Goal: Information Seeking & Learning: Learn about a topic

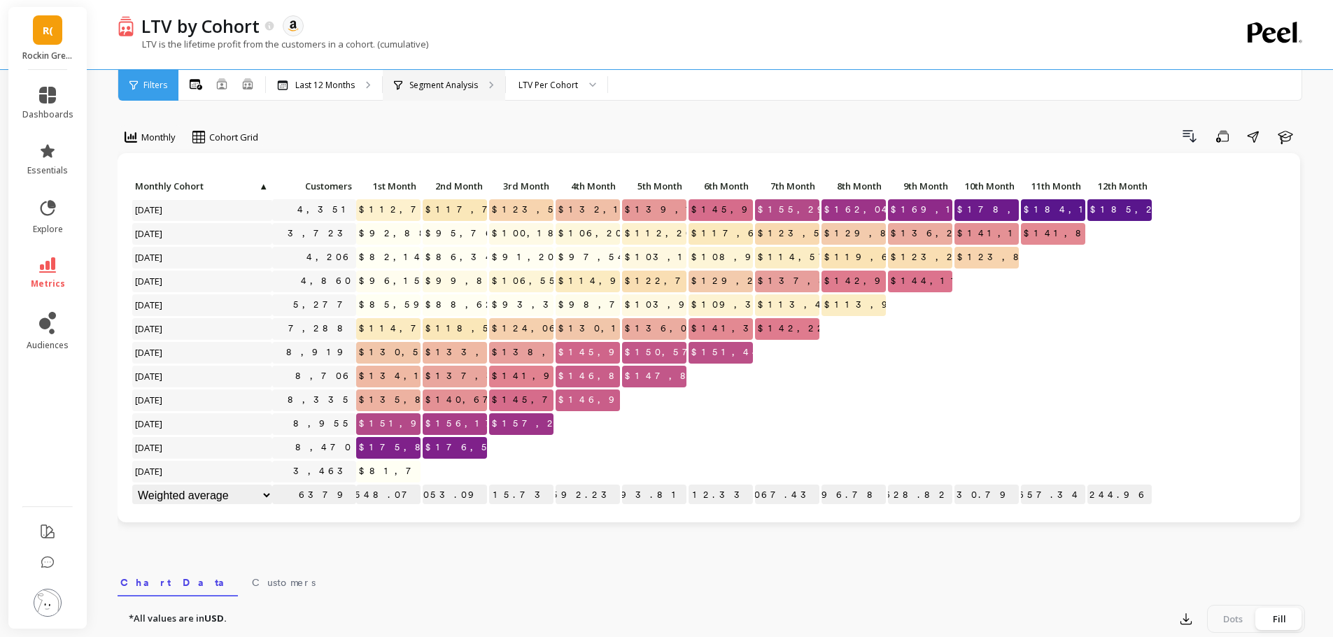
click at [444, 83] on p "Segment Analysis" at bounding box center [443, 85] width 69 height 11
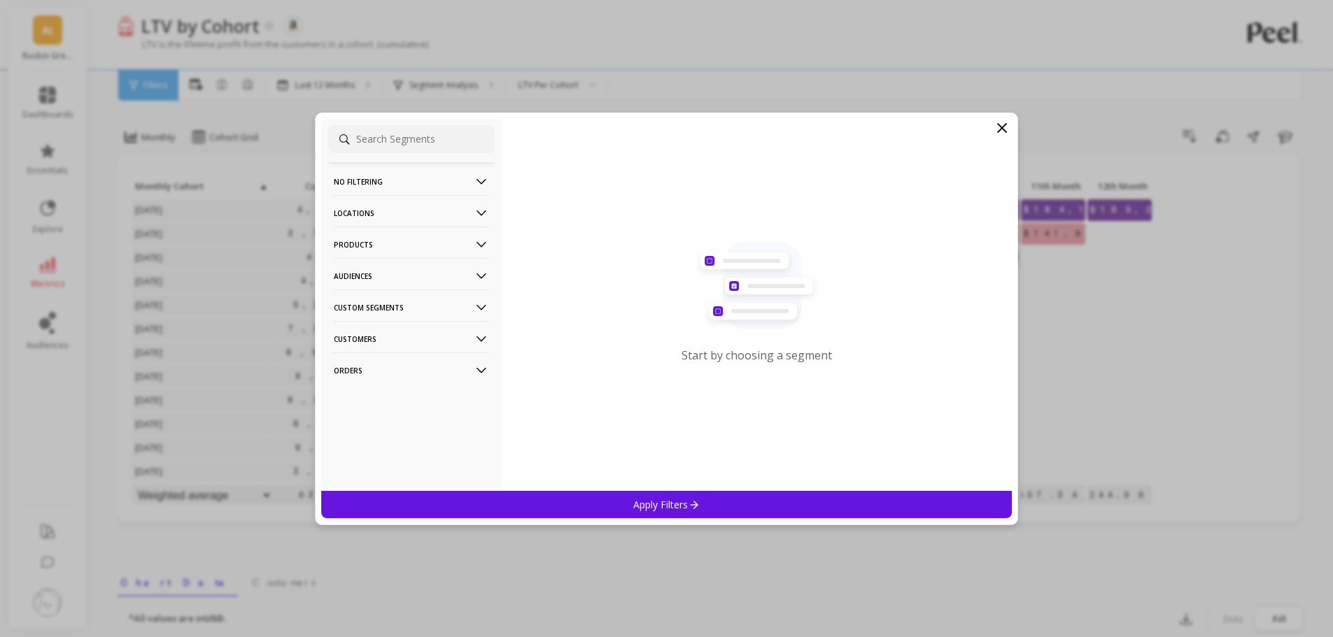
click at [398, 315] on p "Custom Segments" at bounding box center [411, 308] width 155 height 36
click at [402, 309] on p "Custom Segments" at bounding box center [411, 308] width 155 height 36
click at [388, 345] on p "Customers" at bounding box center [411, 339] width 155 height 36
click at [389, 339] on p "Customers" at bounding box center [411, 339] width 155 height 36
click at [386, 342] on p "Customers" at bounding box center [411, 339] width 155 height 36
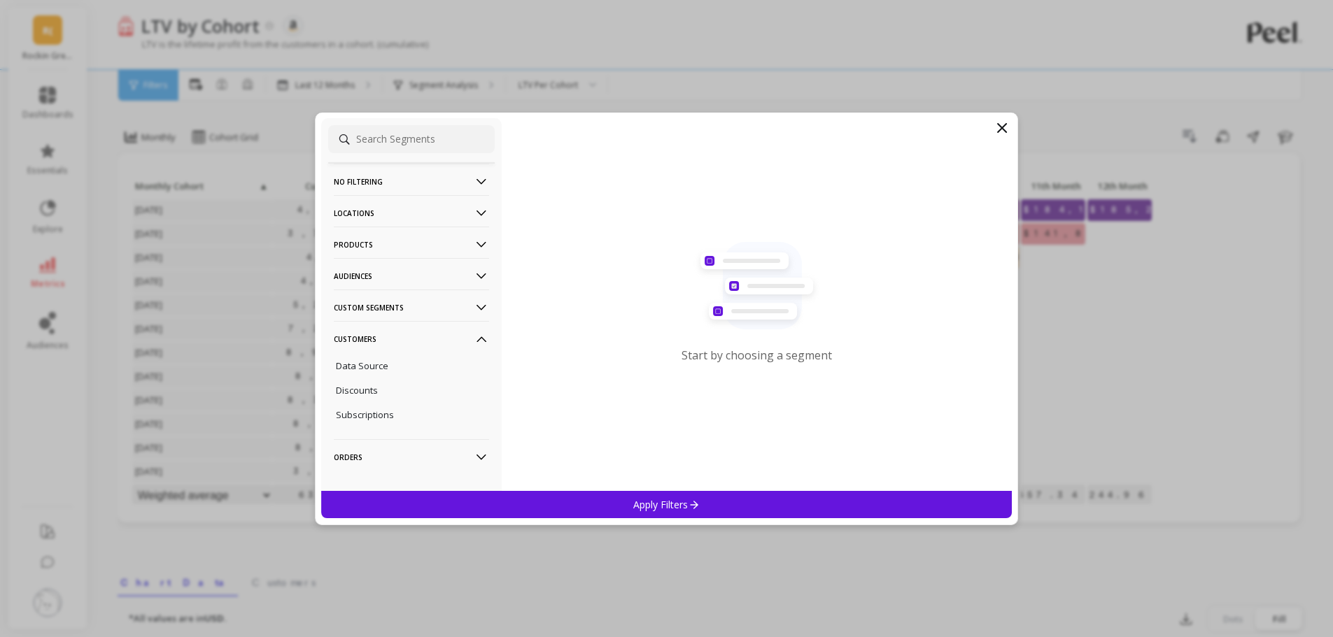
drag, startPoint x: 386, startPoint y: 342, endPoint x: 452, endPoint y: 320, distance: 69.3
click at [386, 342] on p "Customers" at bounding box center [411, 339] width 155 height 36
click at [1004, 135] on icon at bounding box center [1002, 128] width 17 height 17
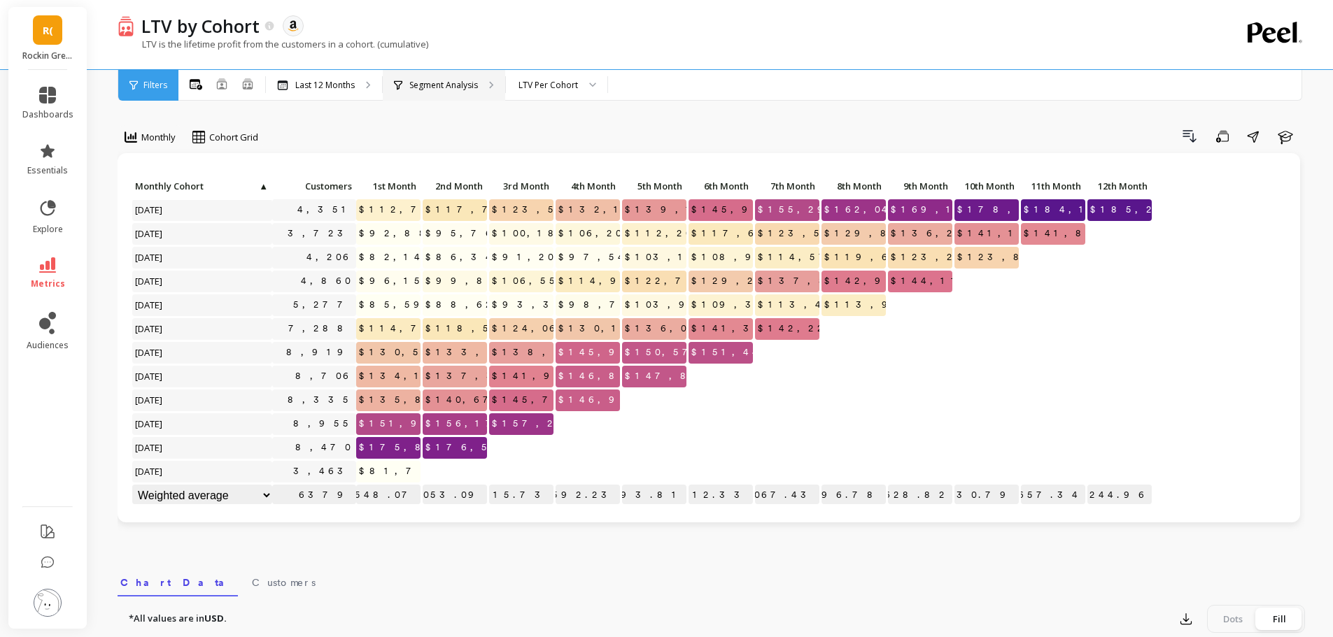
click at [460, 85] on p "Segment Analysis" at bounding box center [443, 85] width 69 height 11
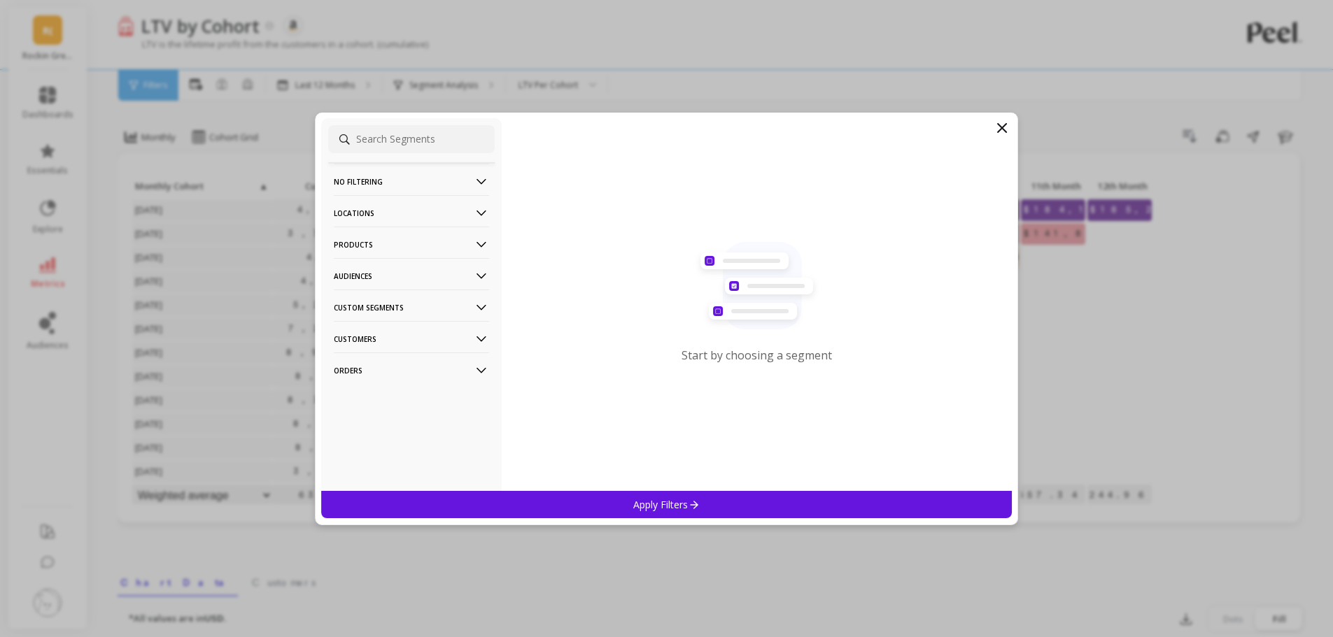
click at [372, 334] on p "Customers" at bounding box center [411, 339] width 155 height 36
click at [369, 415] on p "Subscriptions" at bounding box center [365, 415] width 58 height 13
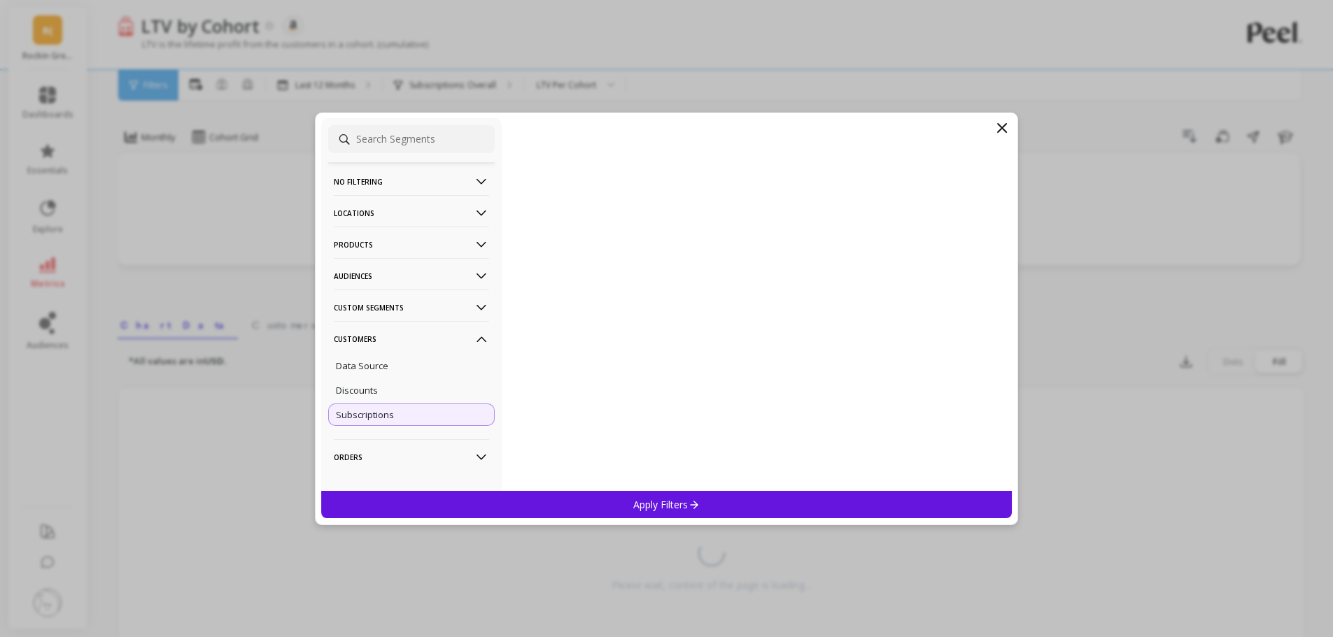
click at [424, 461] on p "Orders" at bounding box center [411, 457] width 155 height 36
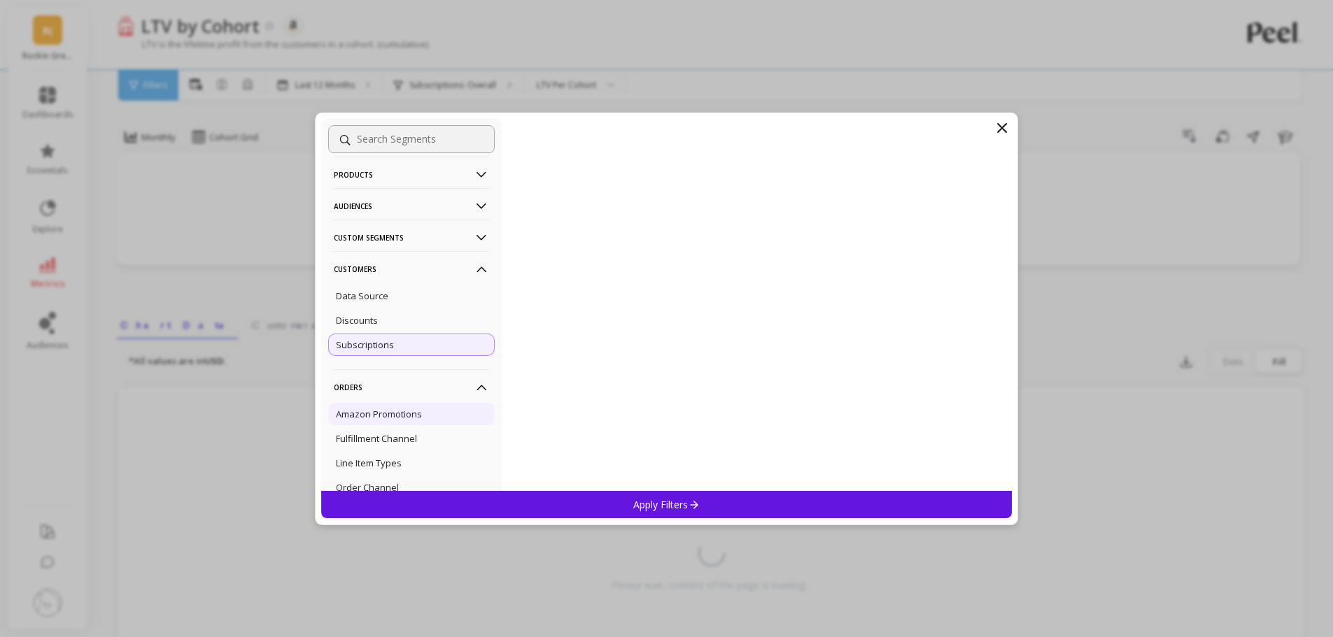
click at [394, 408] on p "Amazon Promotions" at bounding box center [379, 414] width 86 height 13
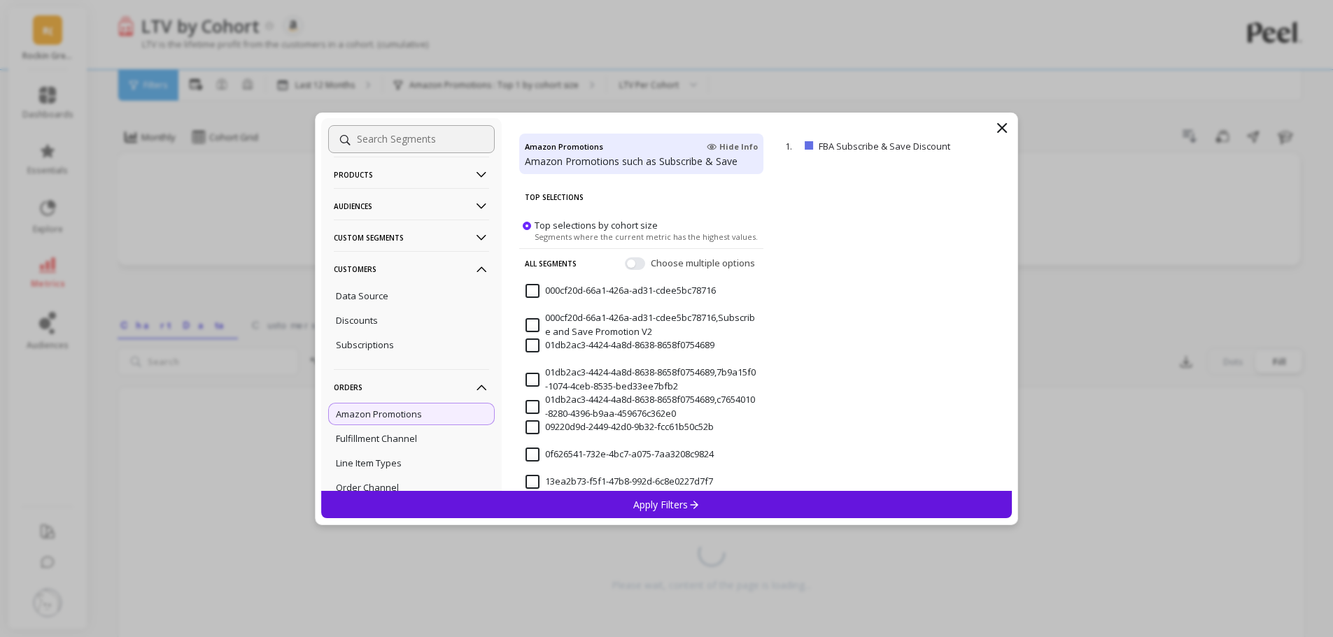
click at [675, 502] on p "Apply Filters" at bounding box center [666, 504] width 66 height 13
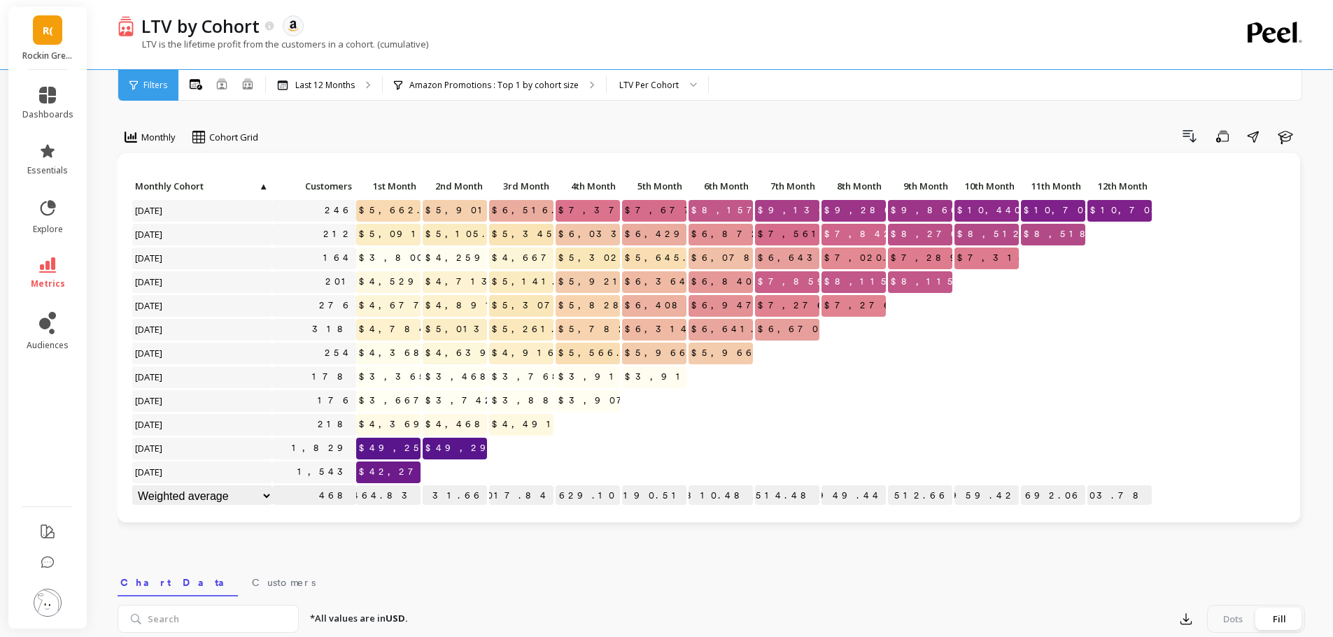
click at [45, 31] on span "R(" at bounding box center [48, 30] width 10 height 16
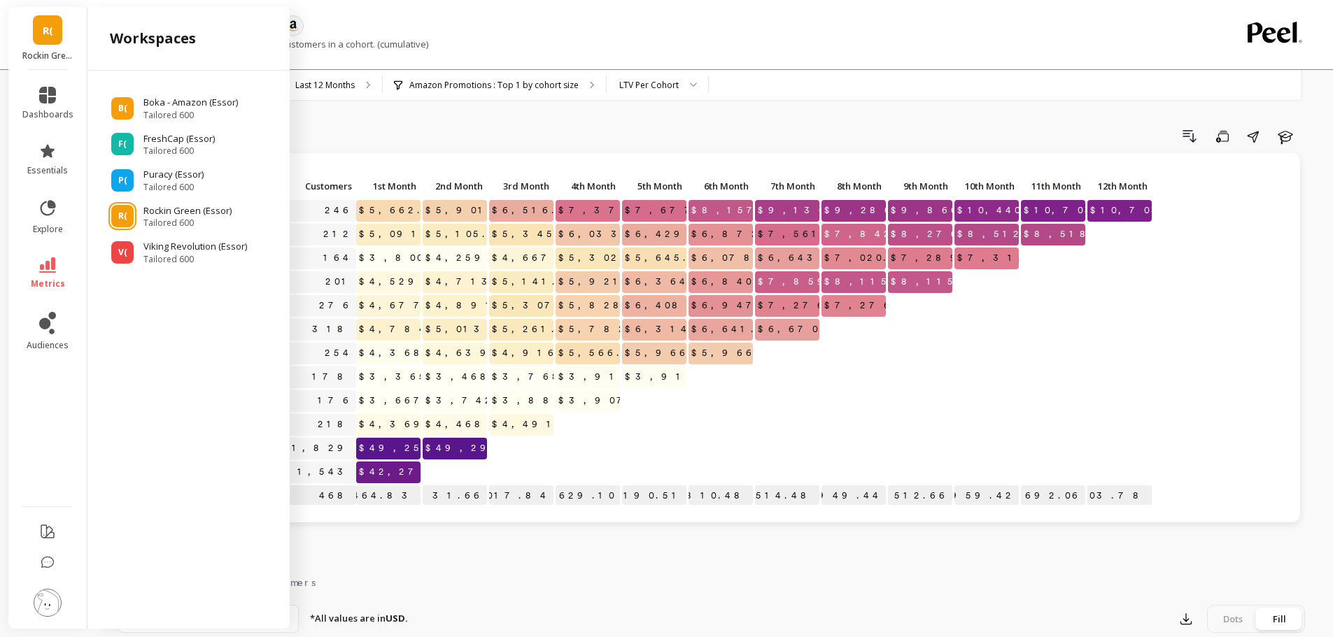
click at [50, 35] on span "R(" at bounding box center [48, 30] width 10 height 16
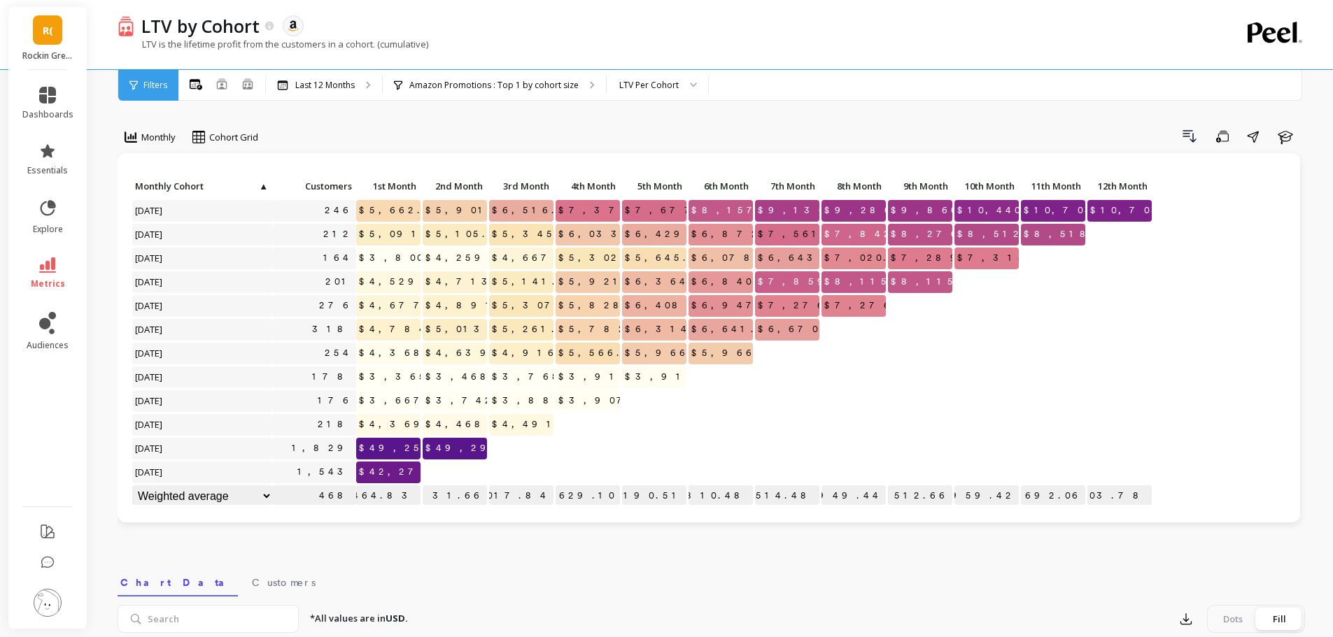
click at [52, 29] on span "R(" at bounding box center [48, 30] width 10 height 16
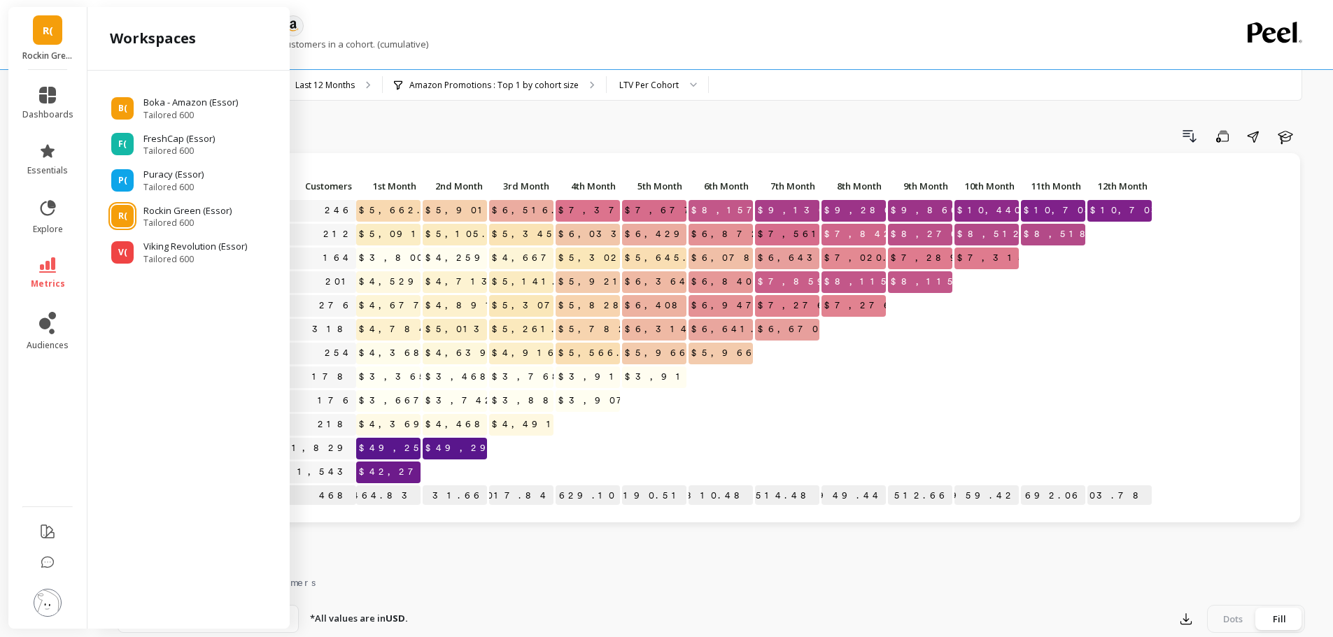
click at [487, 136] on div "Drill Down Save Share Learn" at bounding box center [786, 136] width 1037 height 22
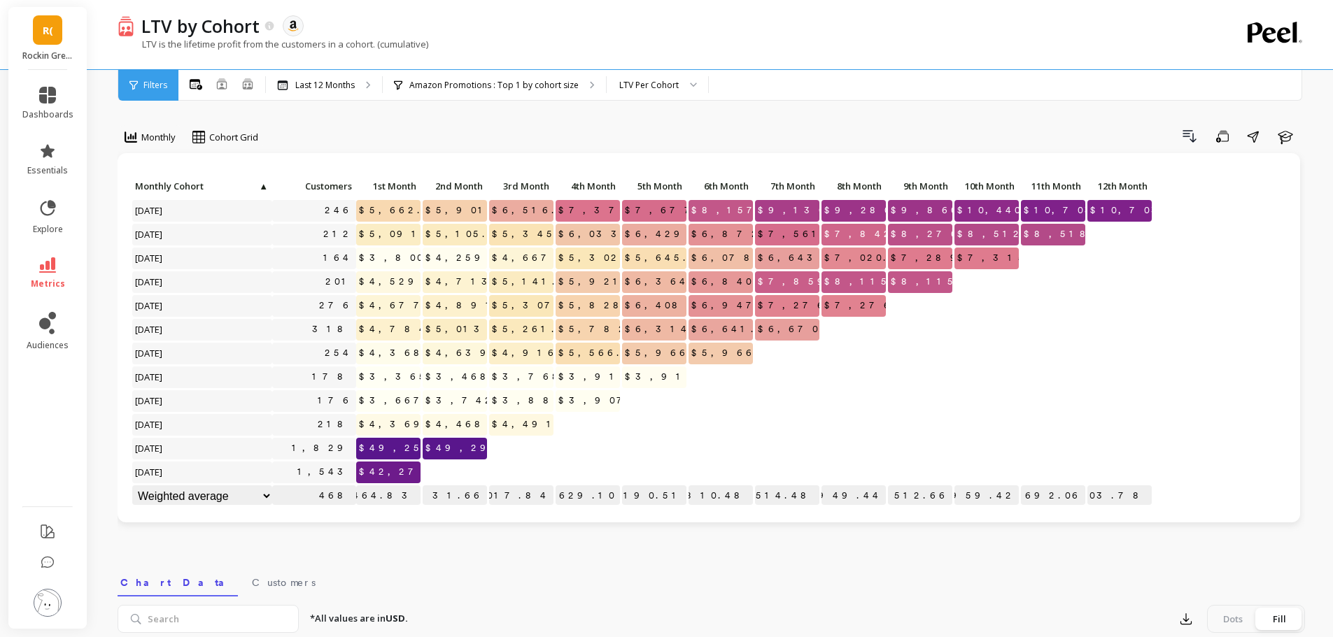
click at [41, 36] on link "R(" at bounding box center [47, 29] width 29 height 29
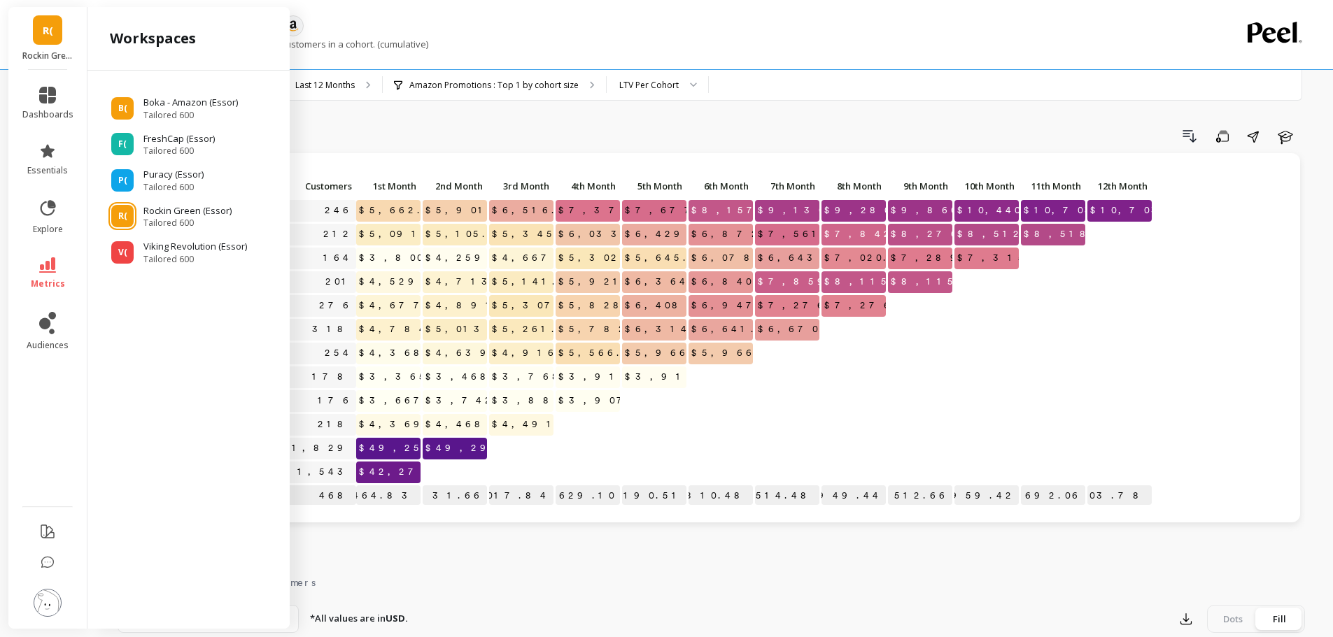
click at [698, 143] on div "Drill Down Save Share Learn" at bounding box center [786, 136] width 1037 height 22
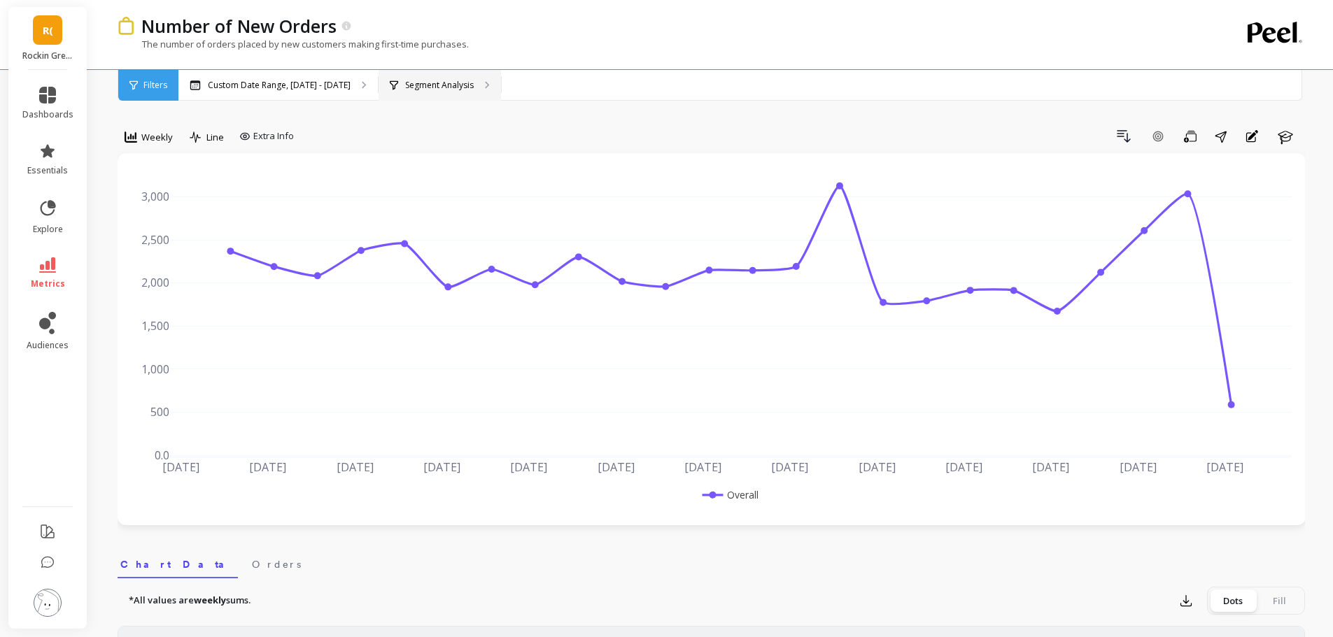
click at [390, 89] on div "Segment Analysis" at bounding box center [432, 85] width 84 height 11
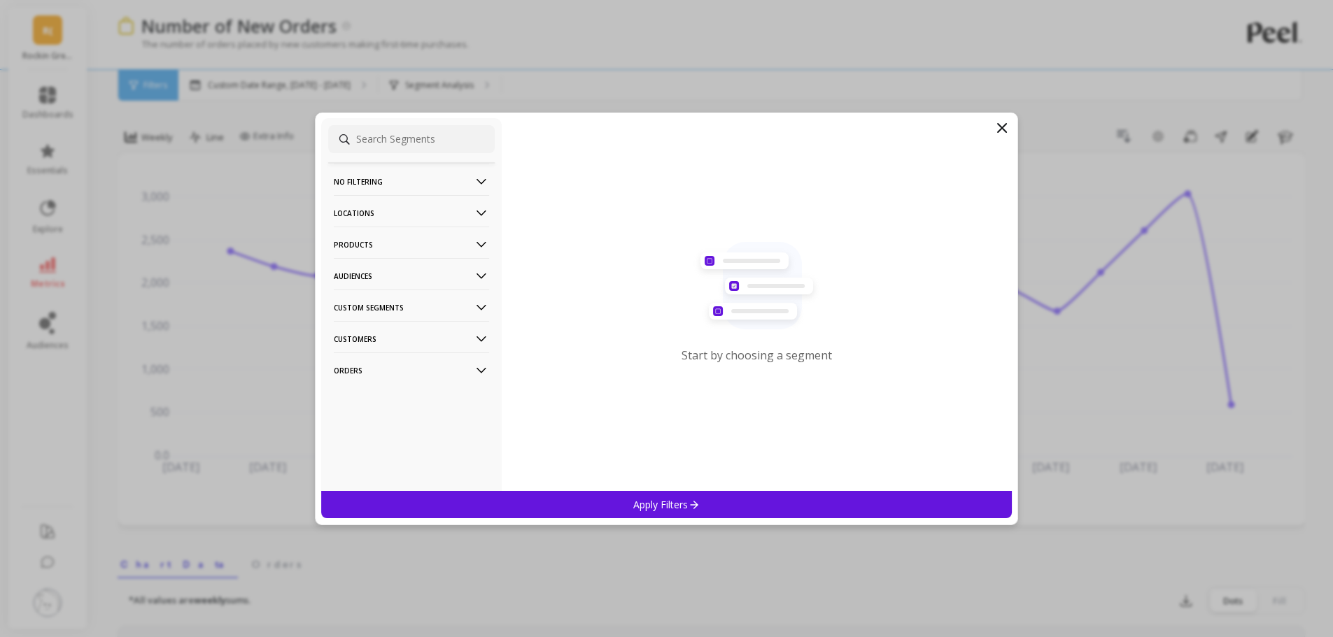
click at [999, 127] on icon at bounding box center [1002, 128] width 17 height 17
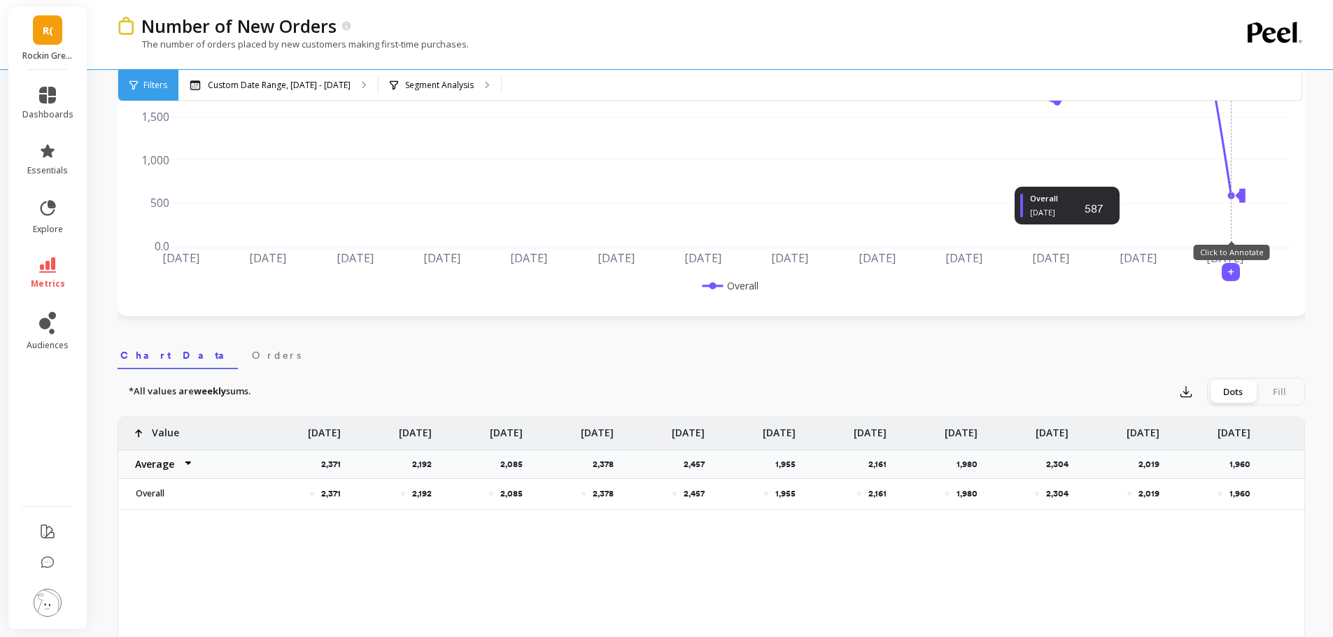
scroll to position [350, 0]
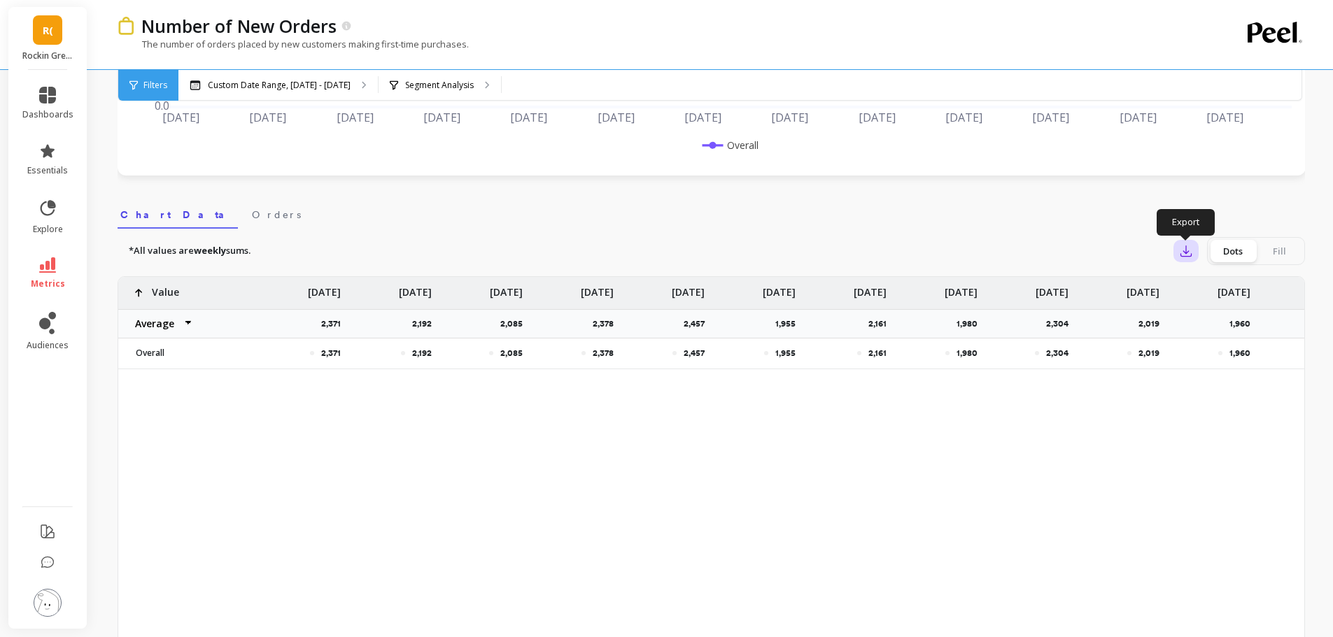
click at [1180, 253] on icon "button" at bounding box center [1186, 251] width 14 height 14
click at [1222, 345] on span "Google Sheets" at bounding box center [1234, 341] width 65 height 14
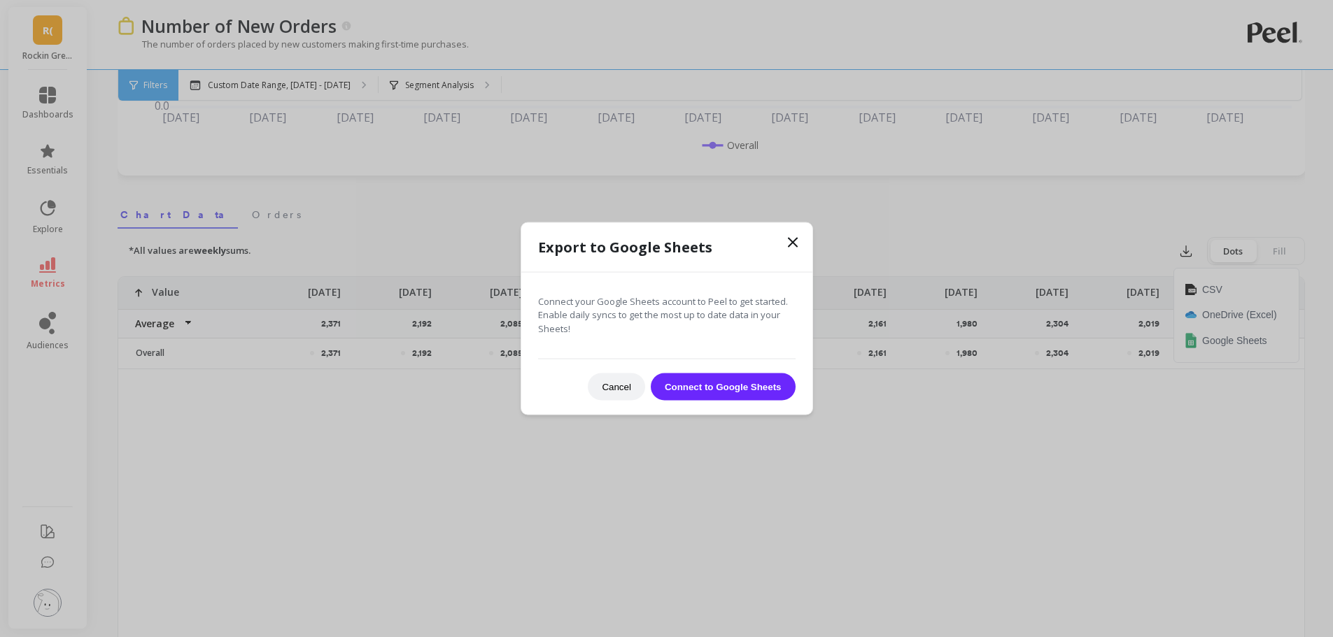
click at [690, 393] on button "Connect to Google Sheets" at bounding box center [723, 387] width 145 height 27
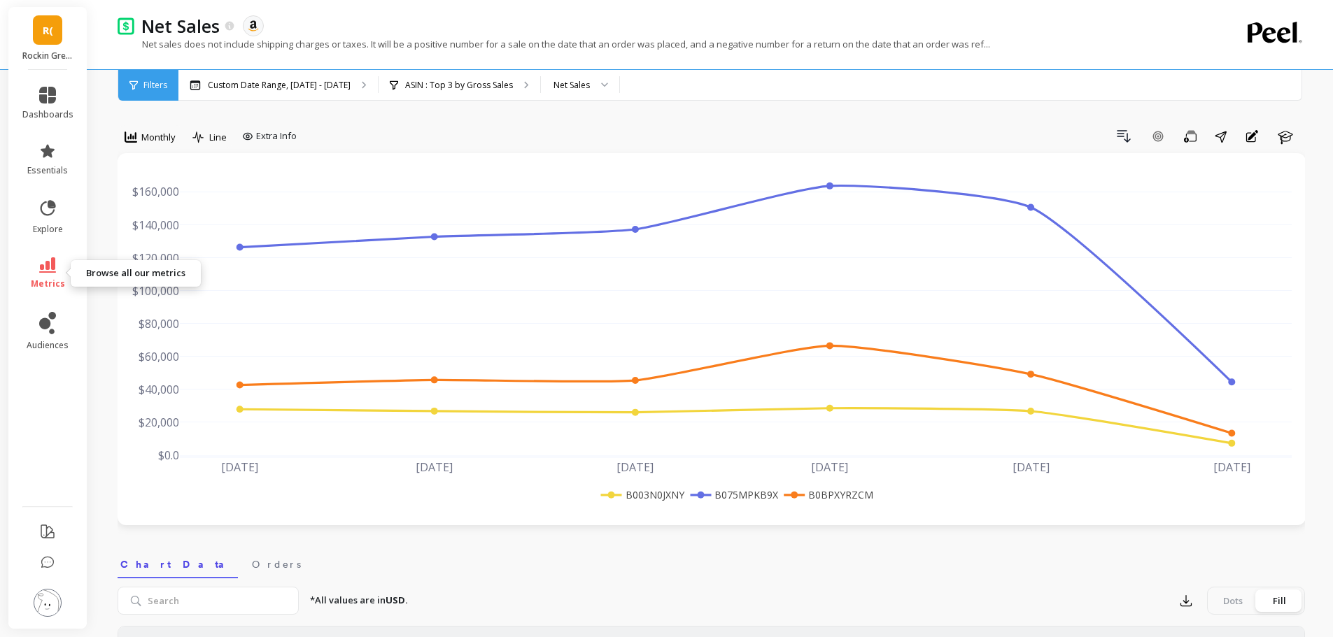
click at [45, 266] on icon at bounding box center [47, 264] width 17 height 15
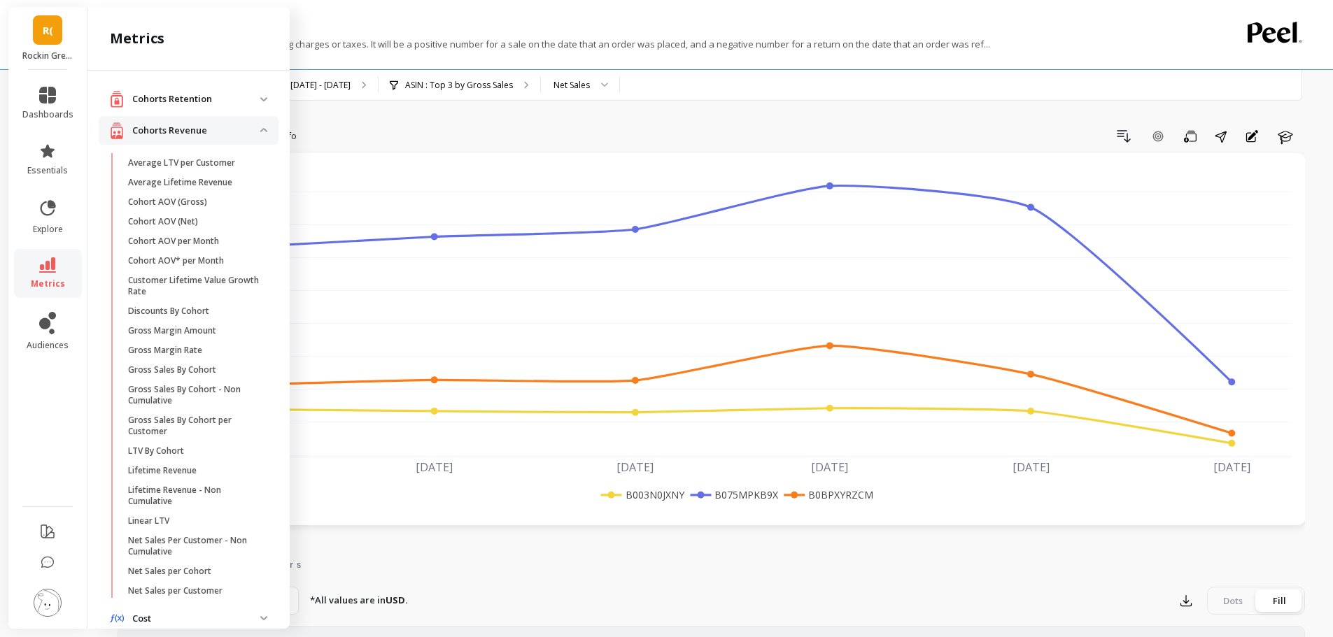
click at [45, 266] on icon at bounding box center [47, 264] width 17 height 15
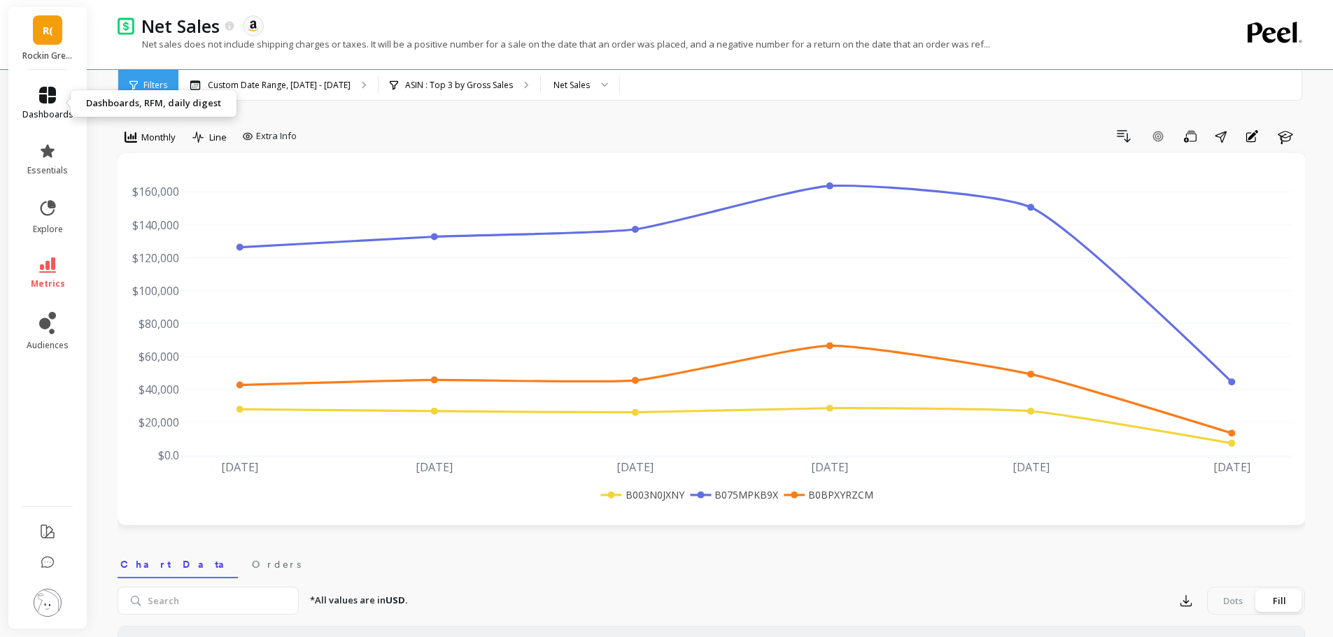
click at [45, 111] on span "dashboards" at bounding box center [47, 114] width 51 height 11
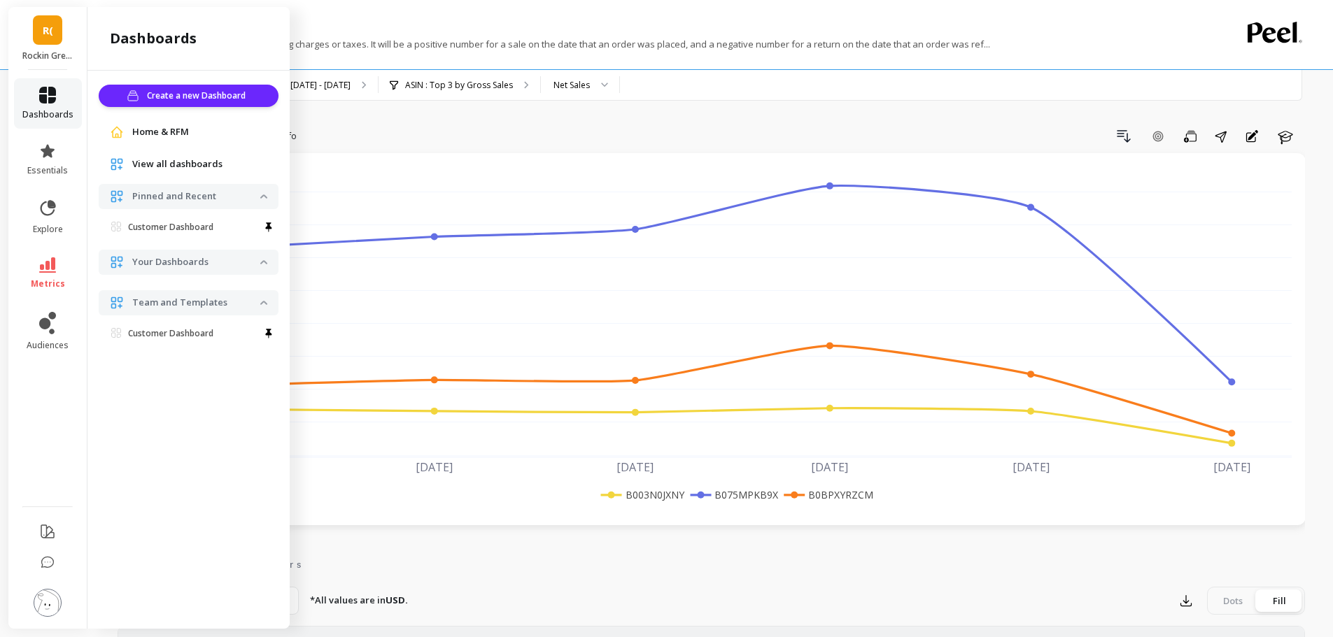
click at [45, 111] on span "dashboards" at bounding box center [47, 114] width 51 height 11
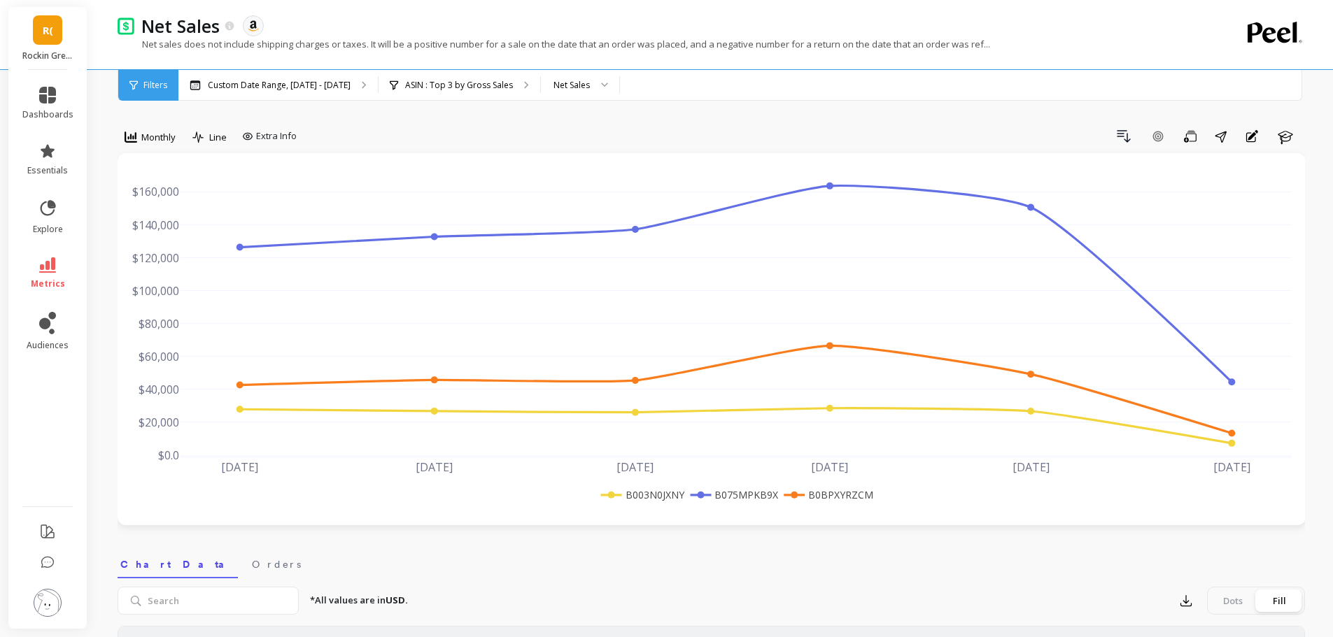
click at [45, 38] on link "R(" at bounding box center [47, 29] width 29 height 29
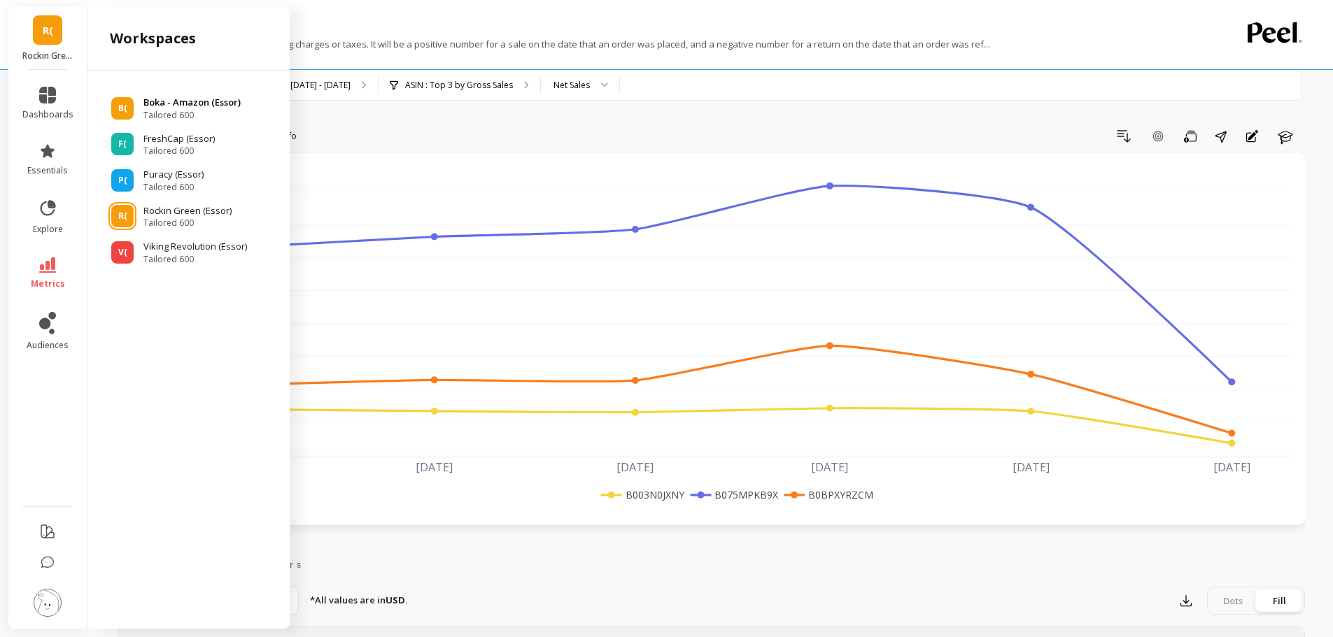
click at [149, 107] on p "Boka - Amazon (Essor)" at bounding box center [191, 103] width 97 height 14
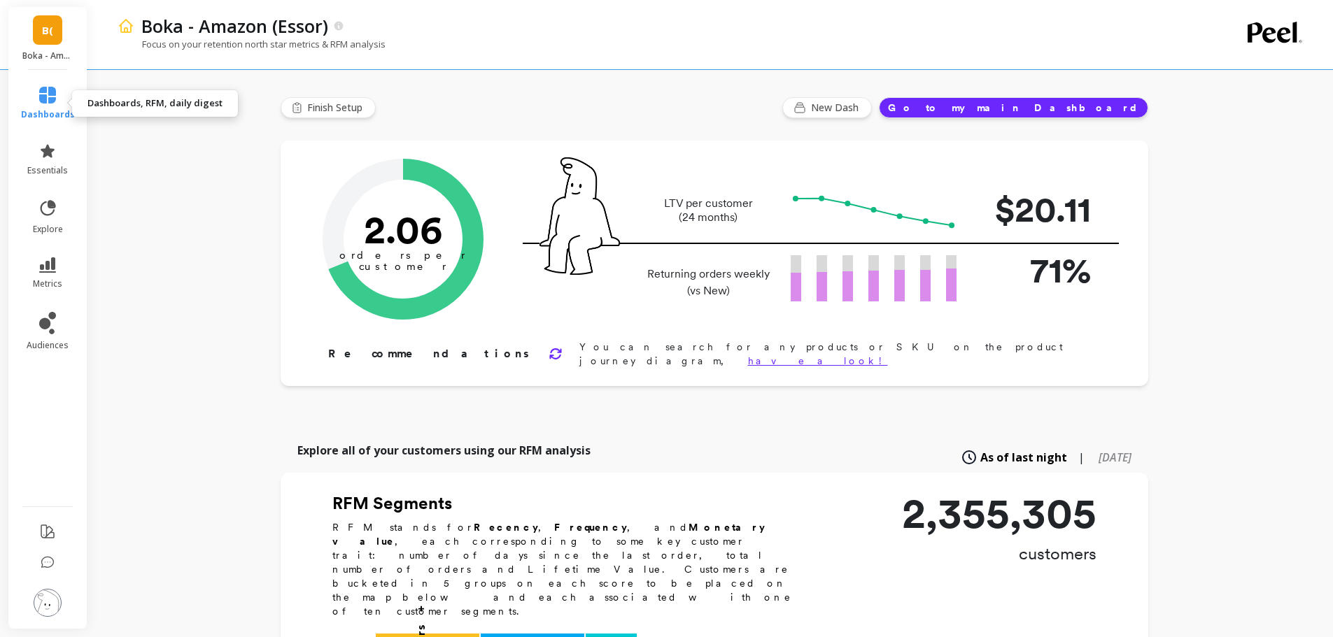
click at [45, 101] on icon at bounding box center [47, 95] width 17 height 17
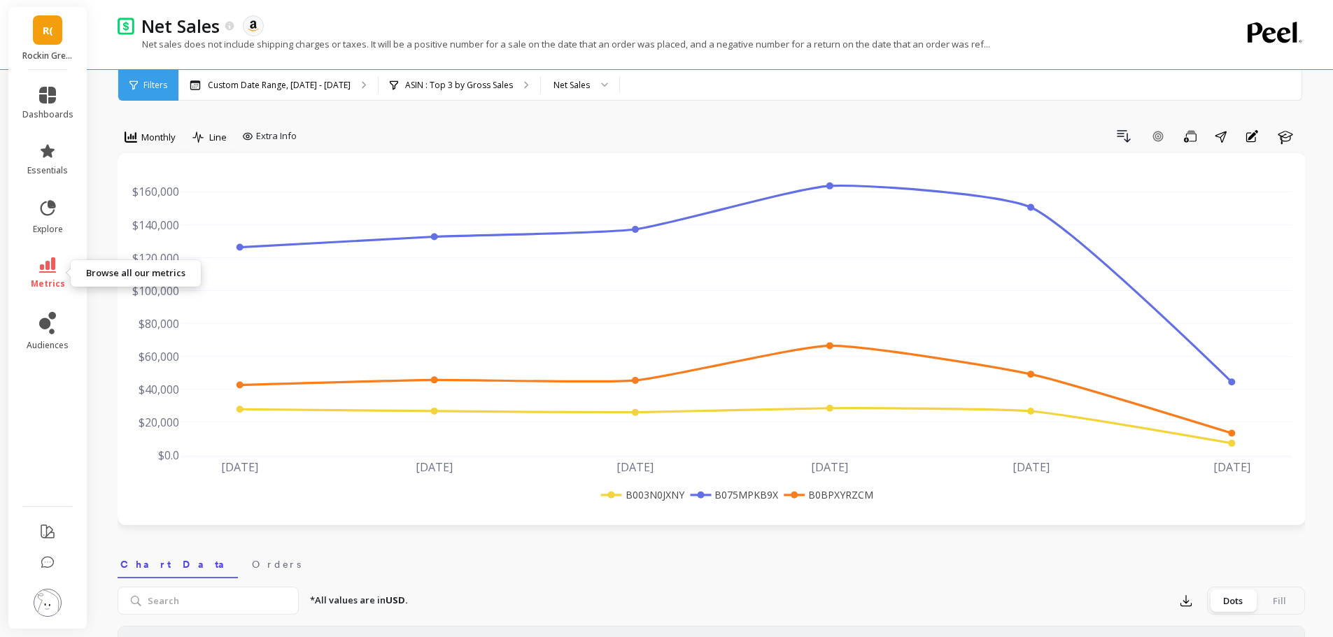
click at [47, 276] on link "metrics" at bounding box center [47, 273] width 51 height 32
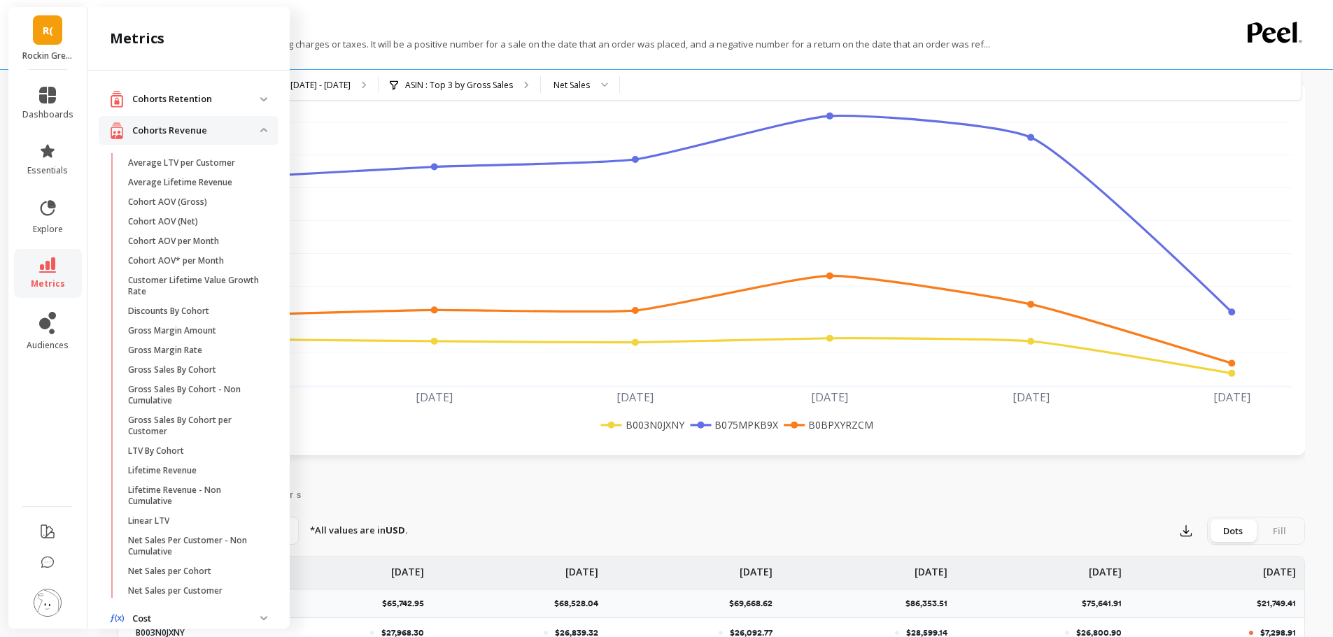
click at [195, 124] on p "Cohorts Revenue" at bounding box center [196, 131] width 128 height 14
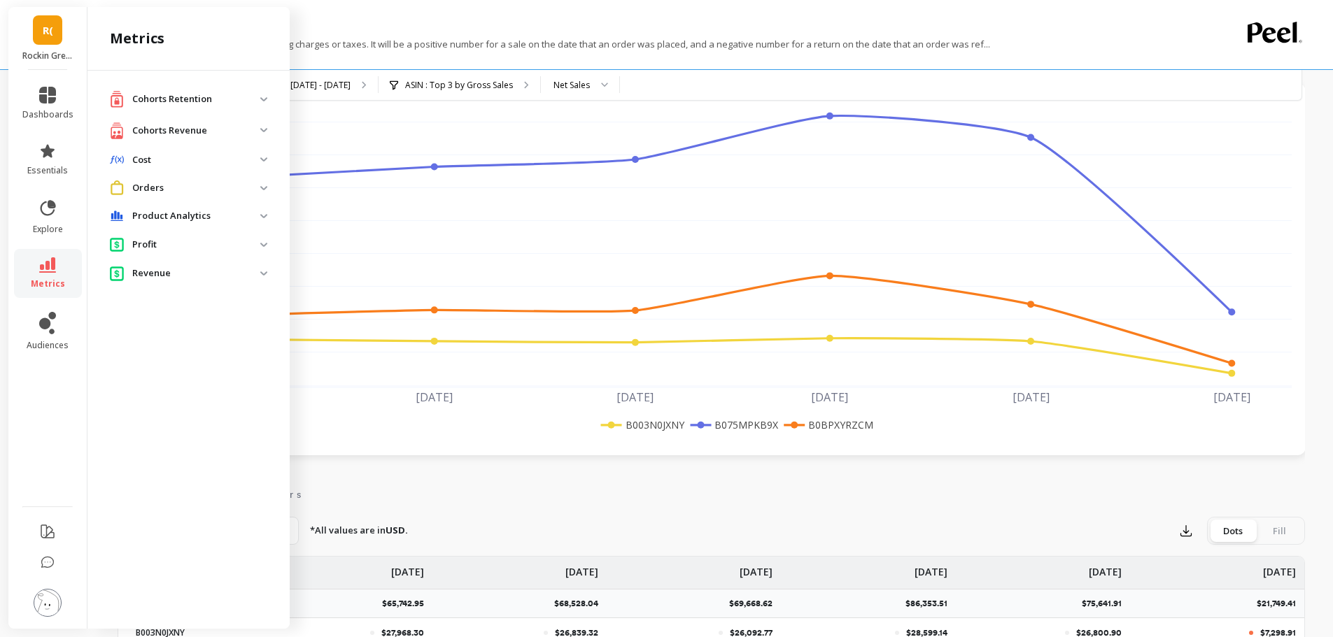
click at [191, 192] on p "Orders" at bounding box center [196, 188] width 128 height 14
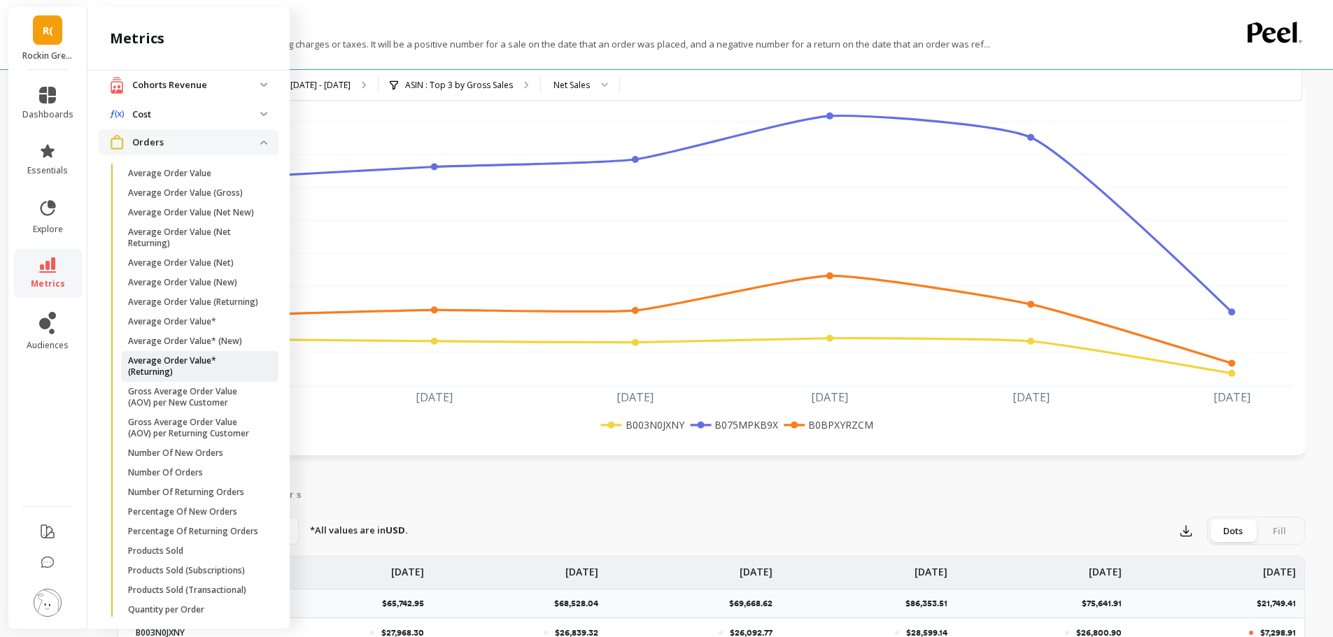
scroll to position [70, 0]
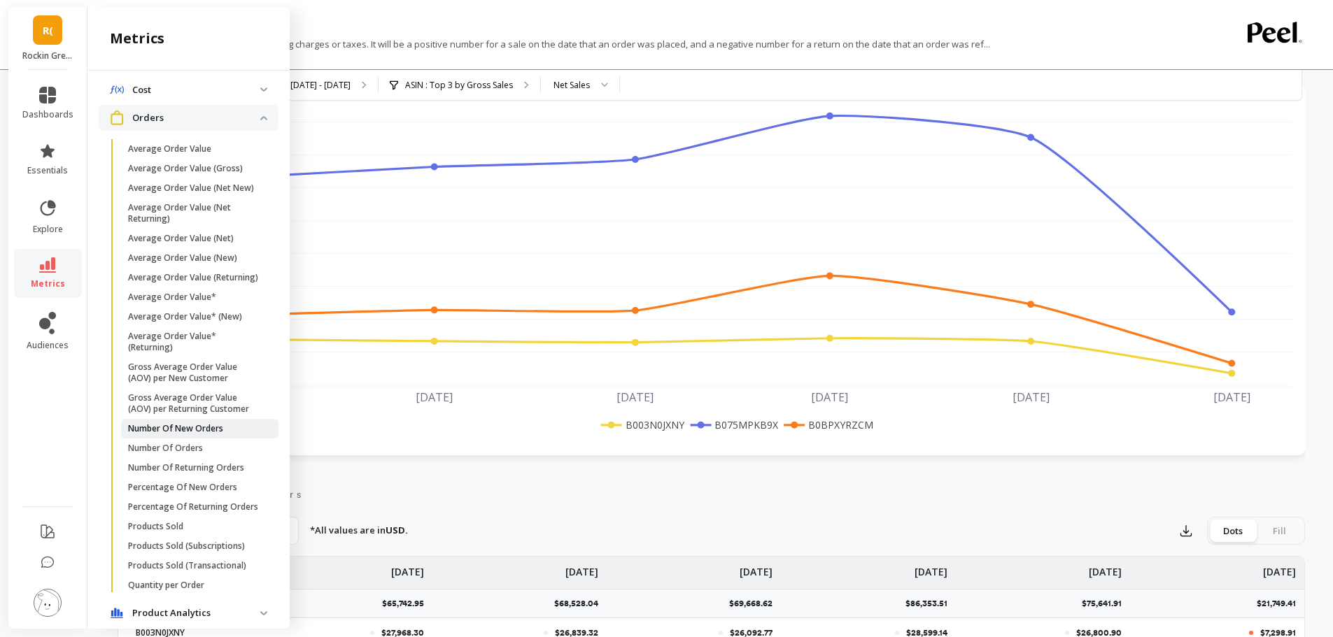
click at [216, 435] on p "Number Of New Orders" at bounding box center [175, 428] width 95 height 11
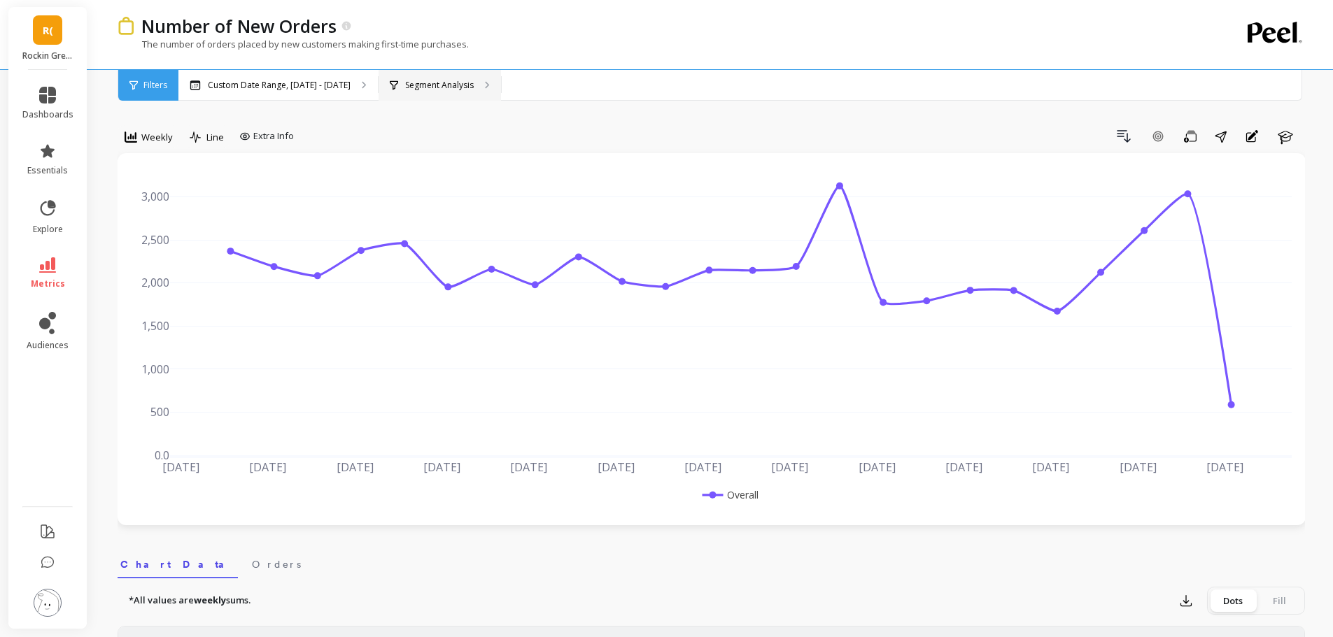
click at [464, 85] on div "Segment Analysis" at bounding box center [440, 85] width 122 height 31
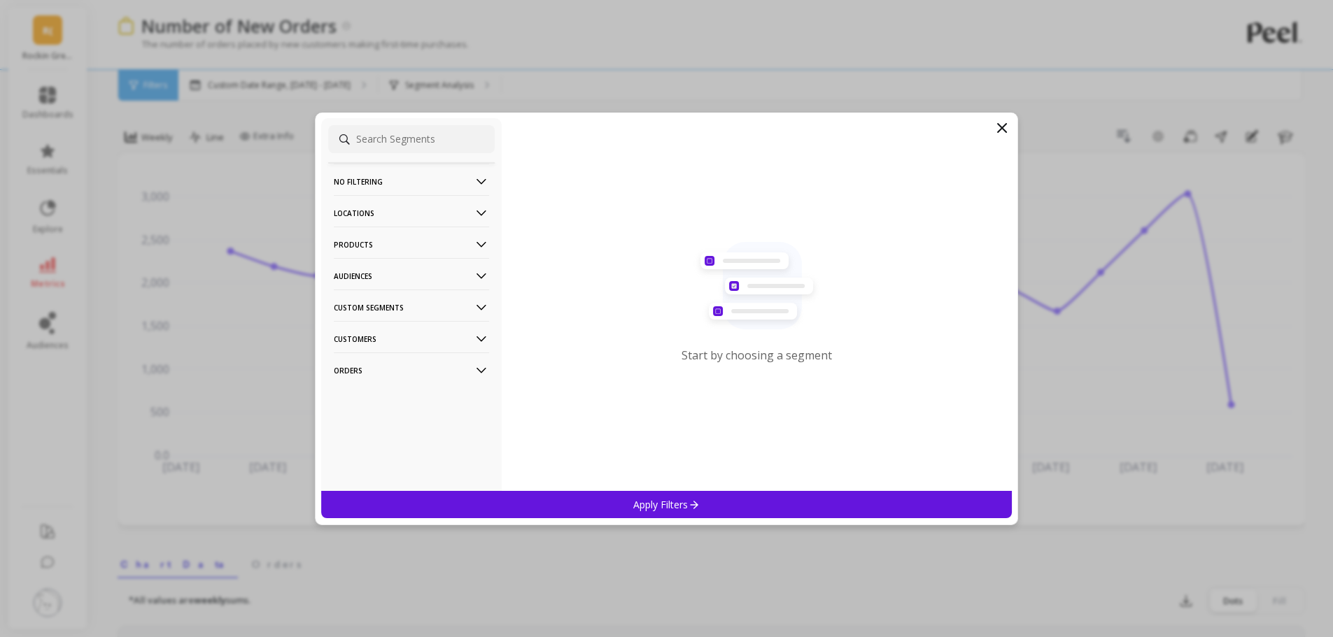
click at [1000, 136] on div "Start by choosing a segment" at bounding box center [757, 304] width 511 height 373
click at [1001, 131] on icon at bounding box center [1002, 128] width 17 height 17
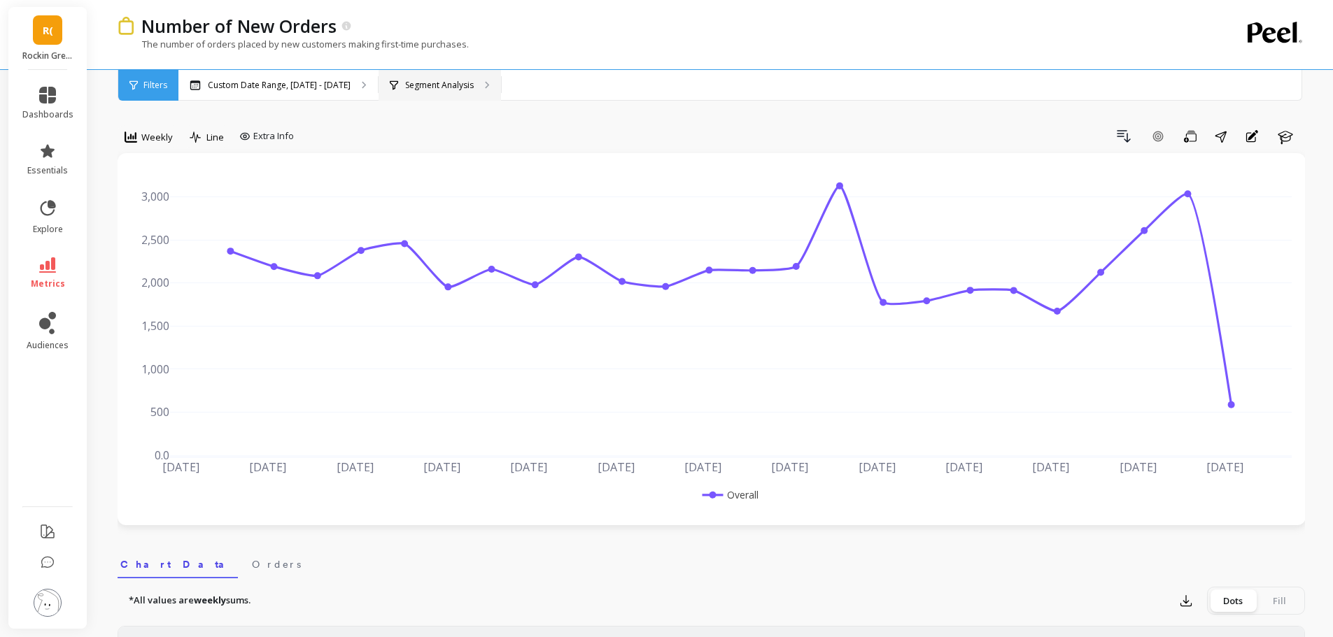
click at [438, 85] on p "Segment Analysis" at bounding box center [439, 85] width 69 height 11
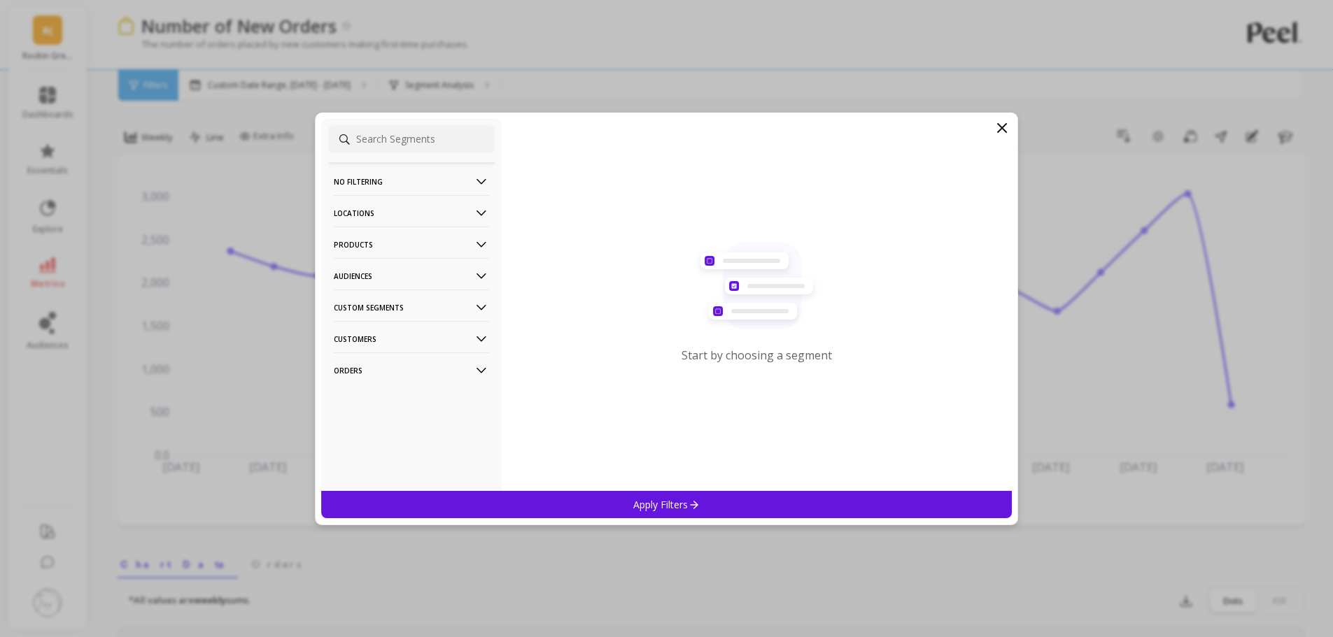
click at [430, 241] on p "Products" at bounding box center [411, 245] width 155 height 36
click at [385, 271] on div "ASIN" at bounding box center [411, 271] width 167 height 22
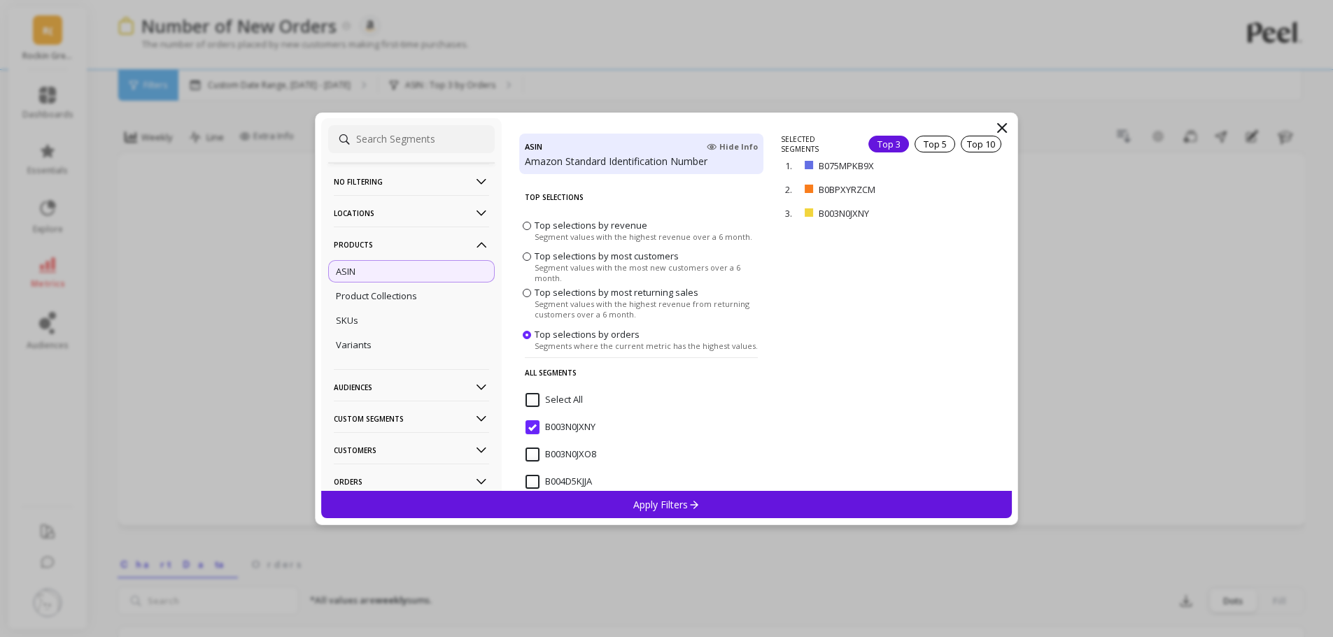
click at [529, 397] on input "Select All" at bounding box center [553, 400] width 57 height 14
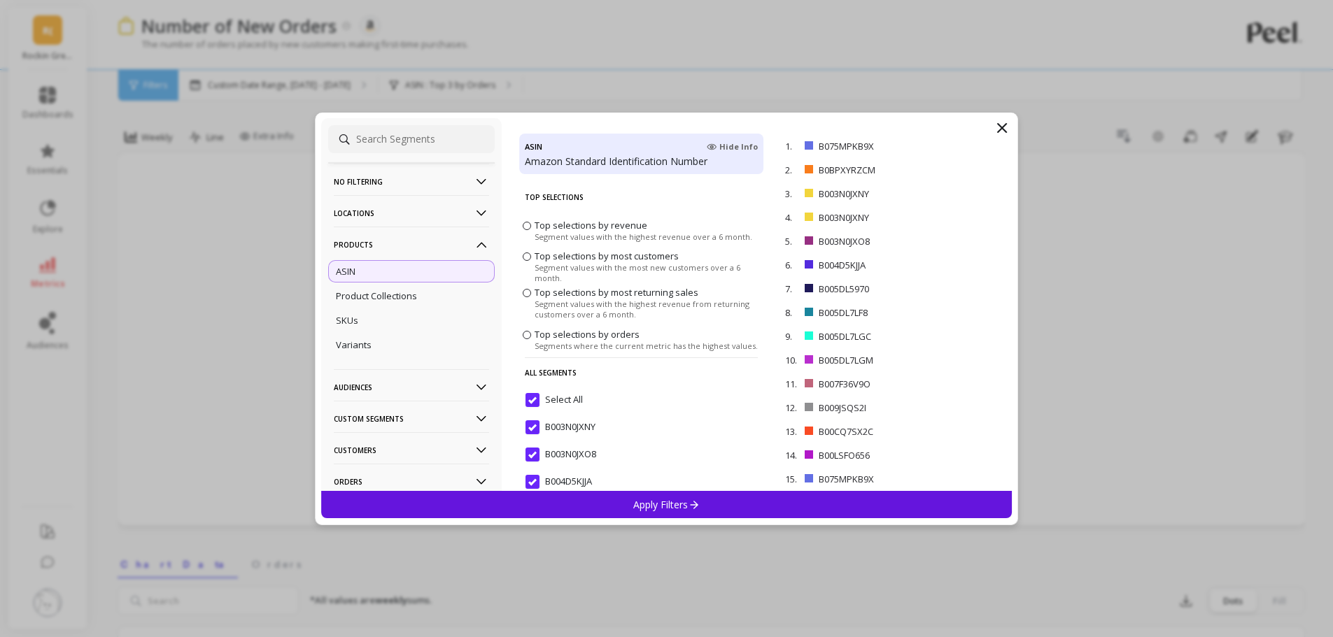
click at [529, 397] on input "Select All" at bounding box center [553, 400] width 57 height 14
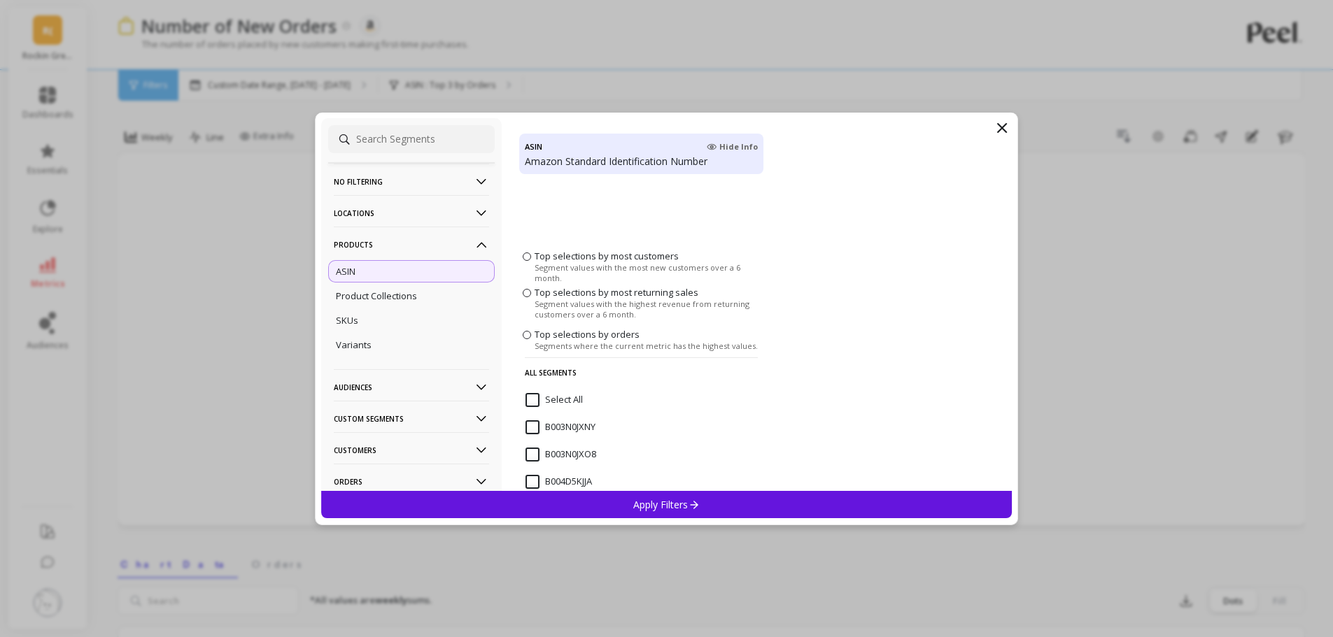
scroll to position [210, 0]
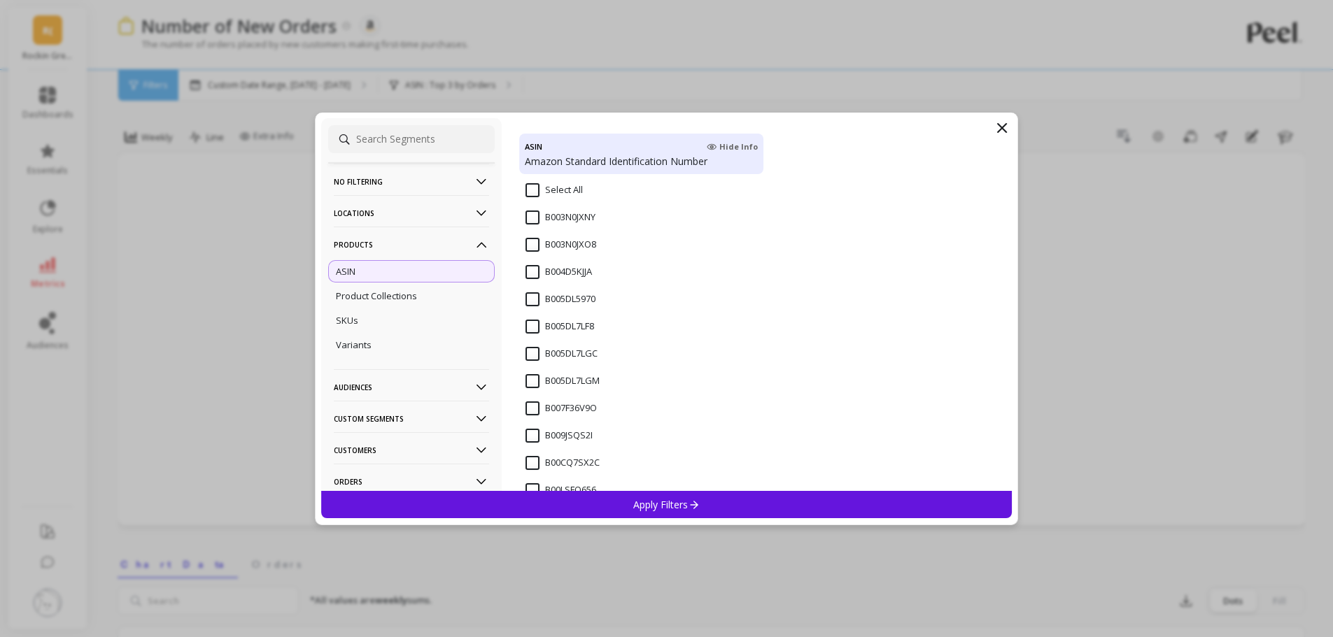
click at [565, 244] on input "B003N0JXO8" at bounding box center [560, 245] width 71 height 14
click at [616, 502] on div "Apply Filters" at bounding box center [666, 504] width 691 height 27
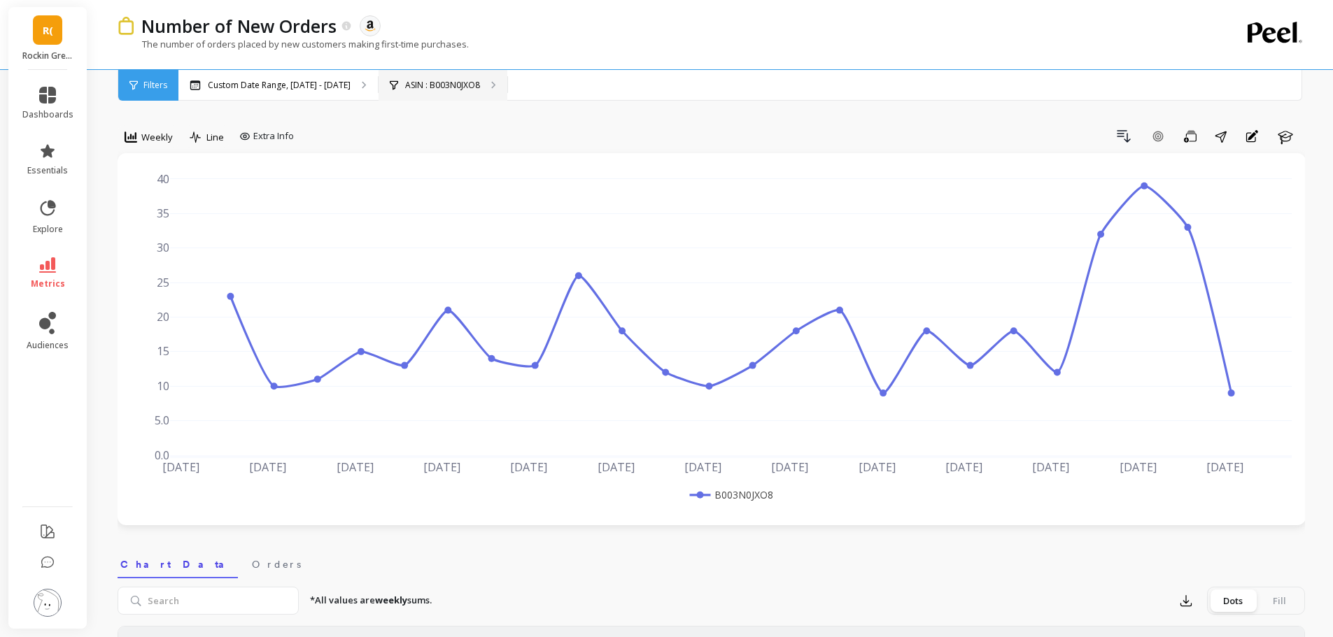
click at [428, 85] on p "ASIN : B003N0JXO8" at bounding box center [442, 85] width 75 height 11
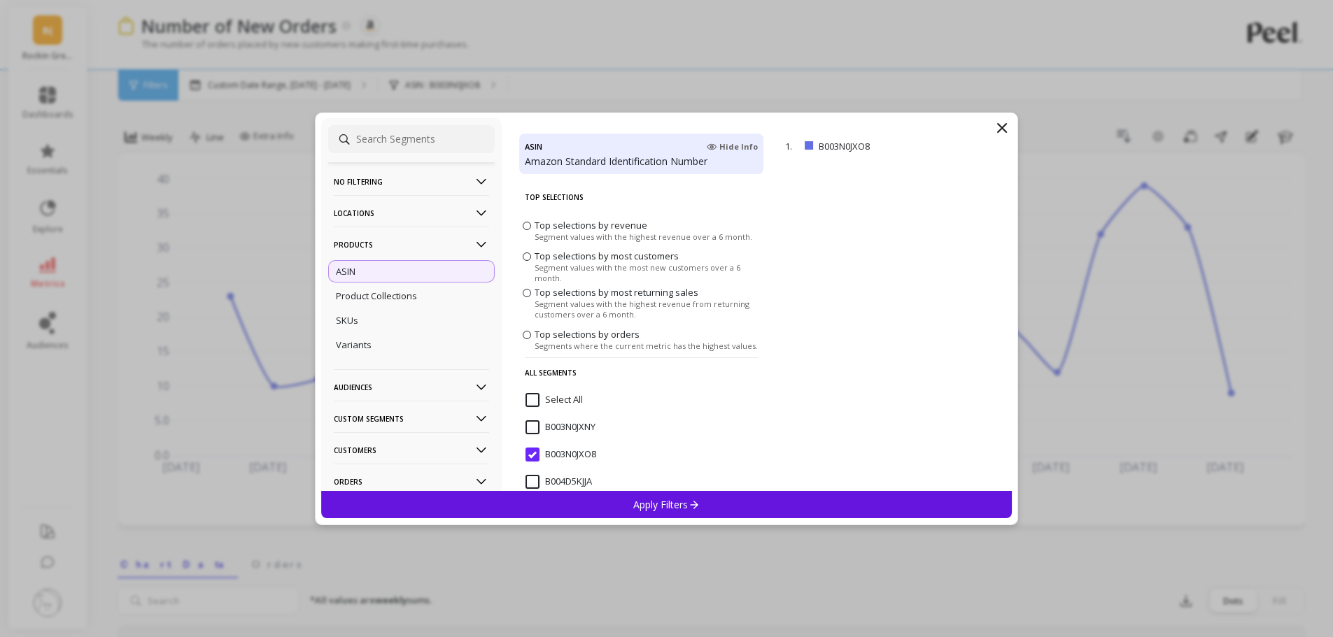
click at [438, 248] on p "Products" at bounding box center [411, 245] width 155 height 36
click at [431, 211] on p "Locations" at bounding box center [411, 213] width 155 height 36
click at [393, 264] on div "Countries" at bounding box center [411, 264] width 167 height 22
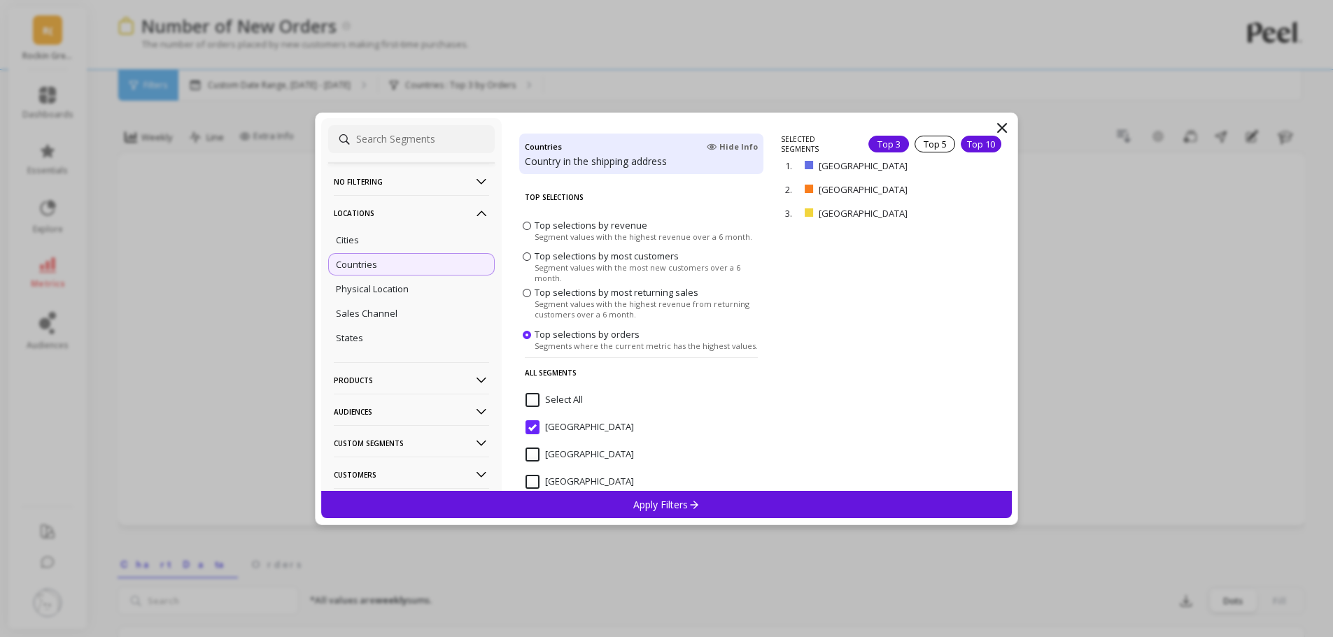
click at [973, 142] on div "Top 10" at bounding box center [981, 144] width 41 height 17
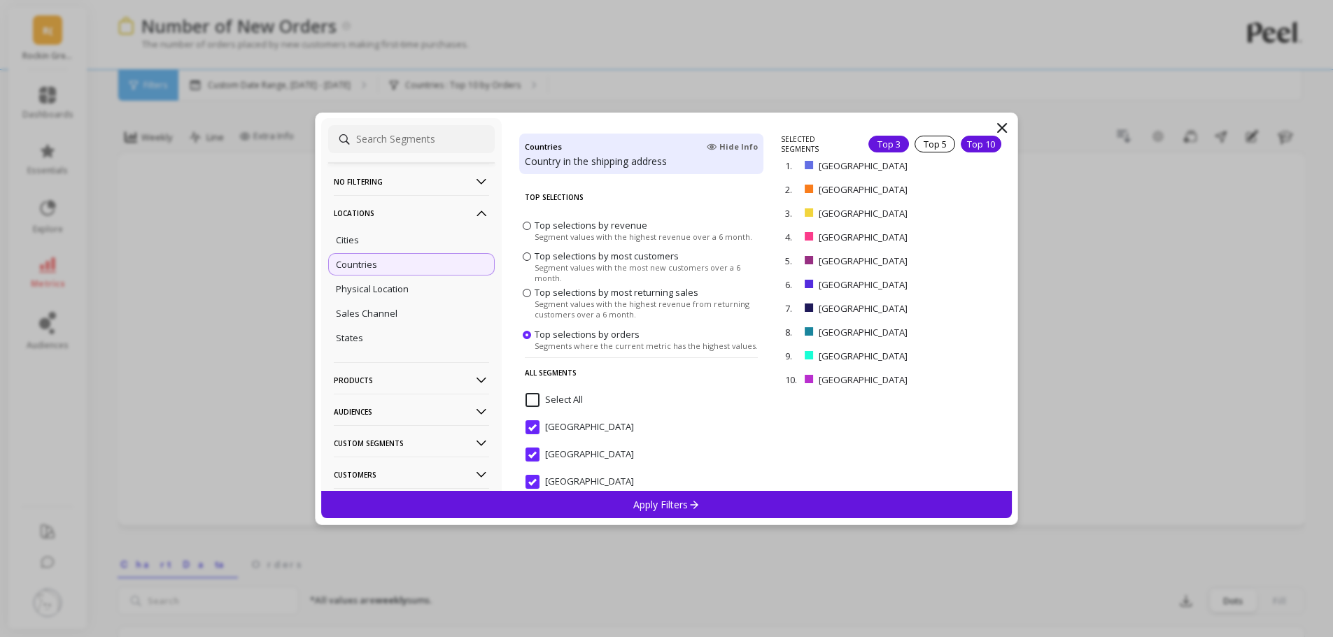
click at [870, 143] on div "Top 3" at bounding box center [888, 144] width 41 height 17
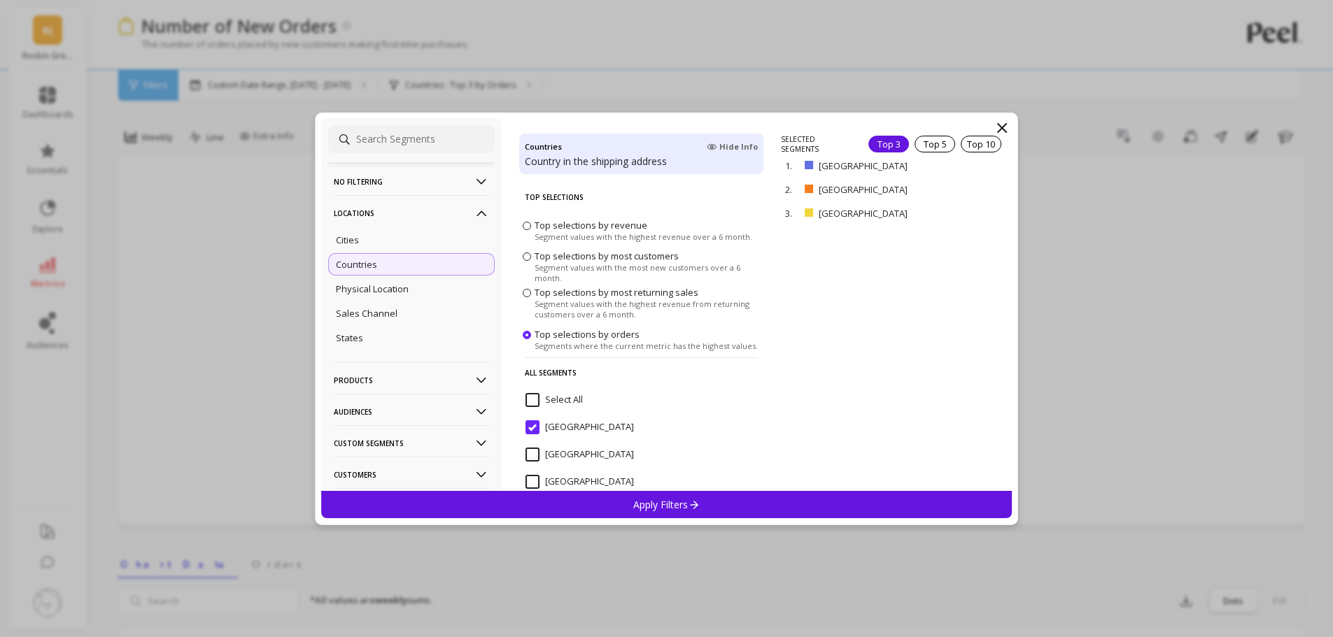
click at [529, 423] on input "Argentina" at bounding box center [579, 428] width 108 height 14
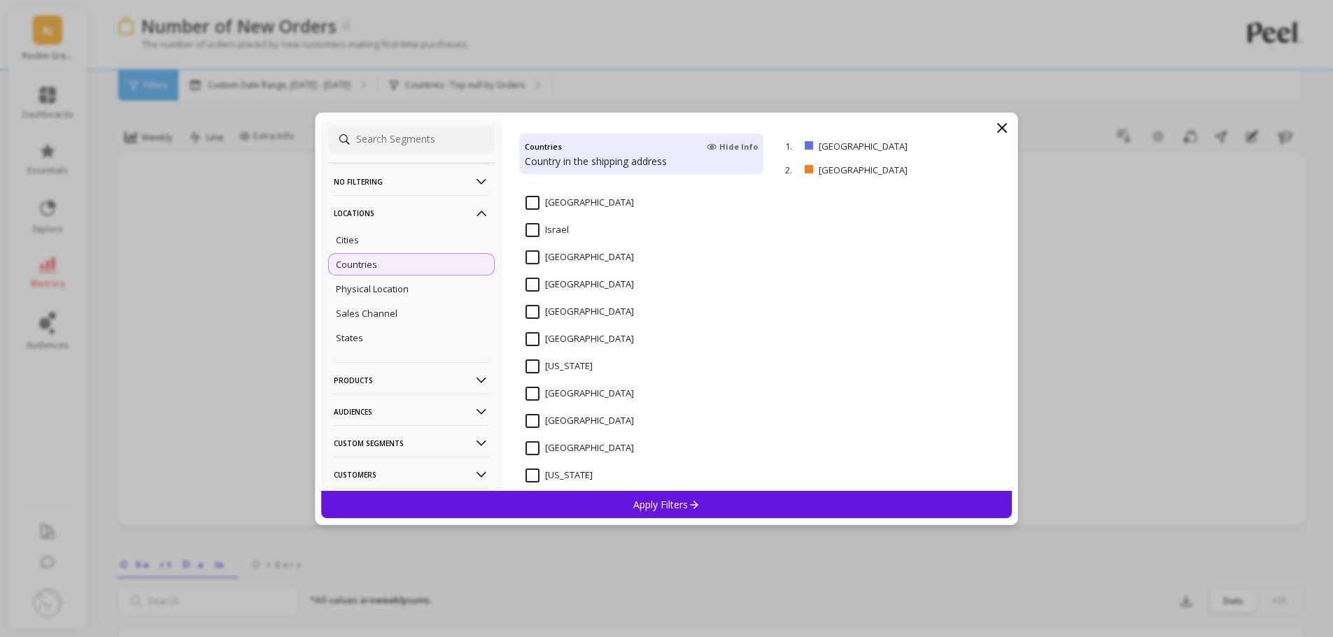
scroll to position [560, 0]
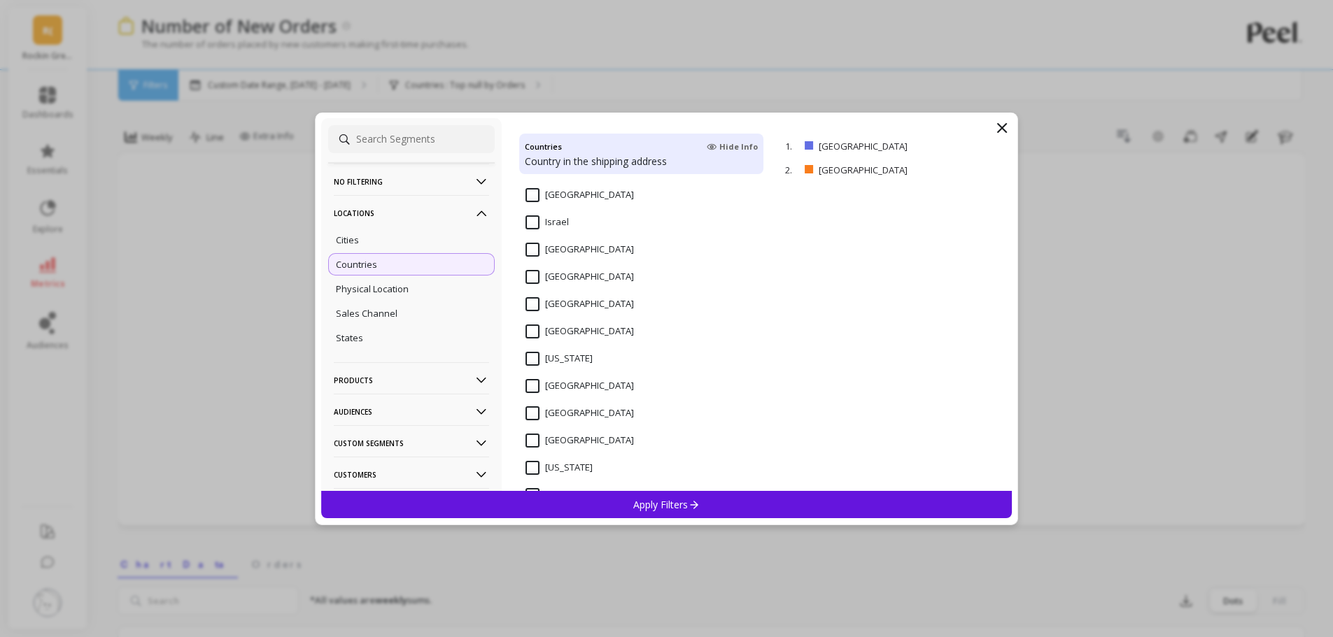
click at [1008, 122] on icon at bounding box center [1002, 128] width 17 height 17
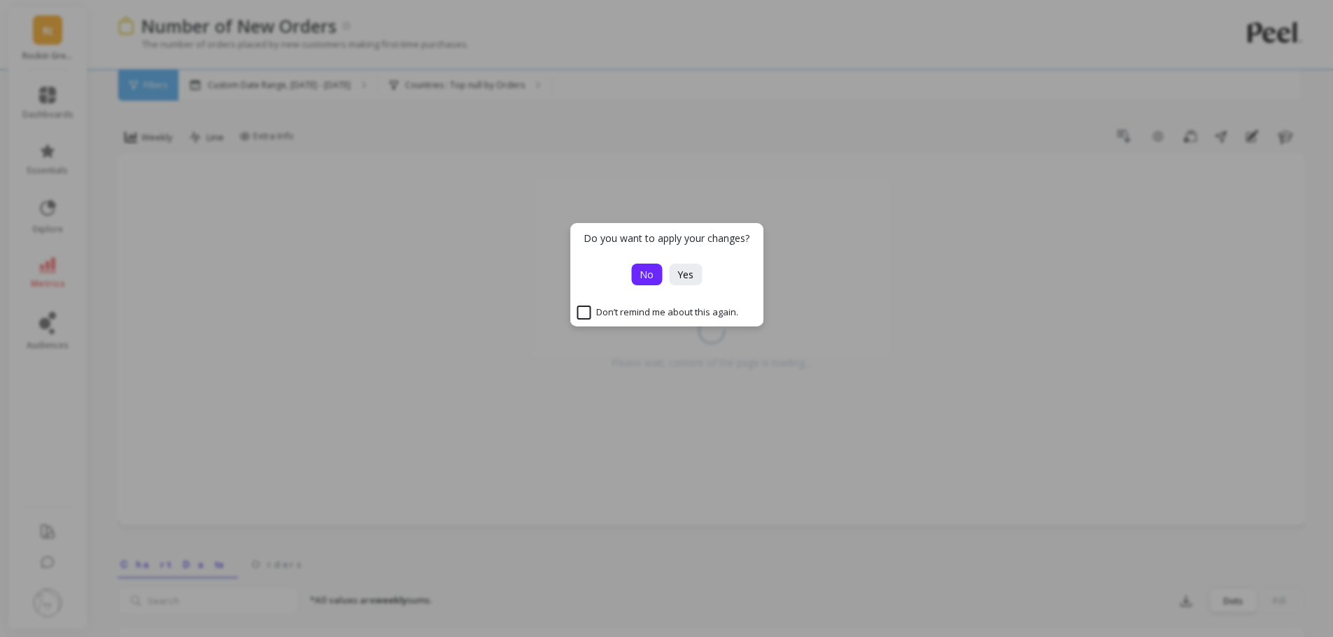
click at [649, 271] on span "No" at bounding box center [647, 274] width 14 height 13
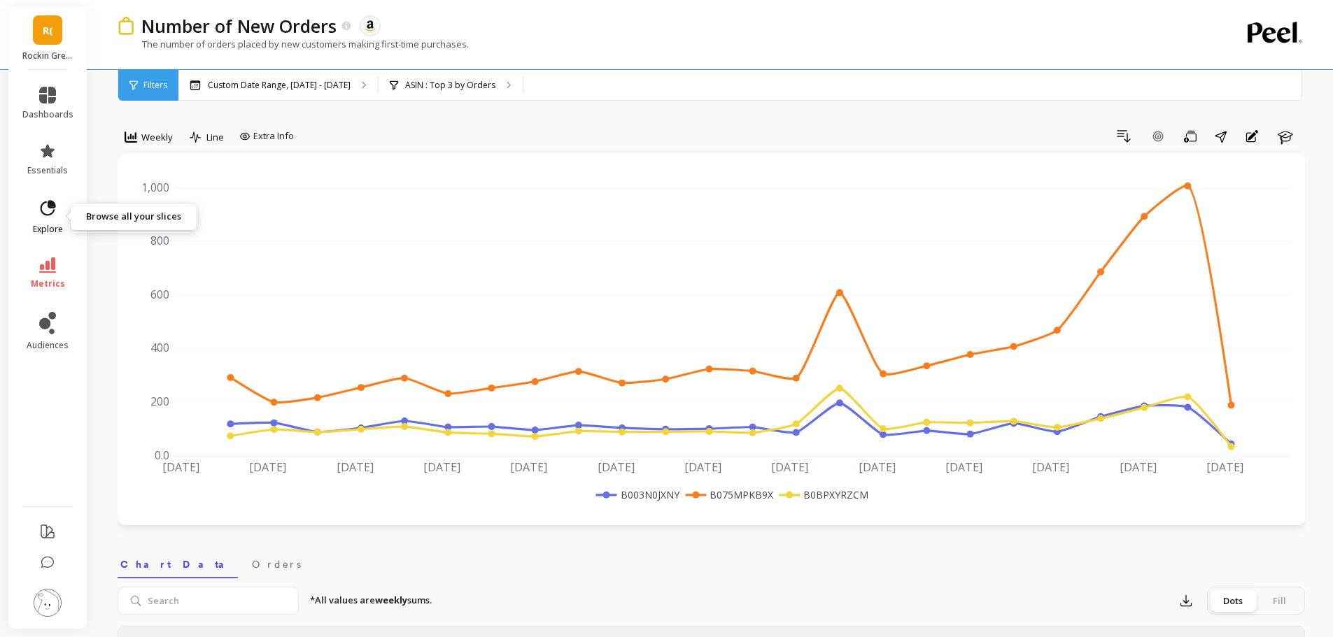
click at [43, 216] on icon at bounding box center [48, 209] width 20 height 20
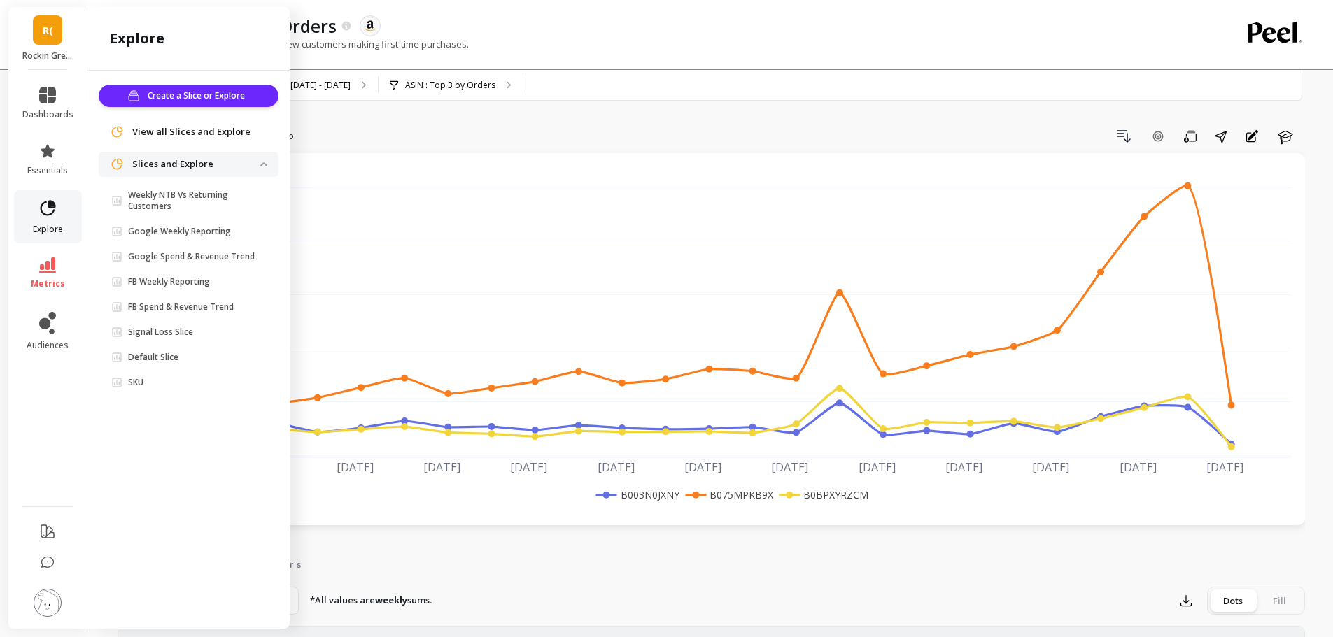
click at [43, 216] on icon at bounding box center [48, 209] width 20 height 20
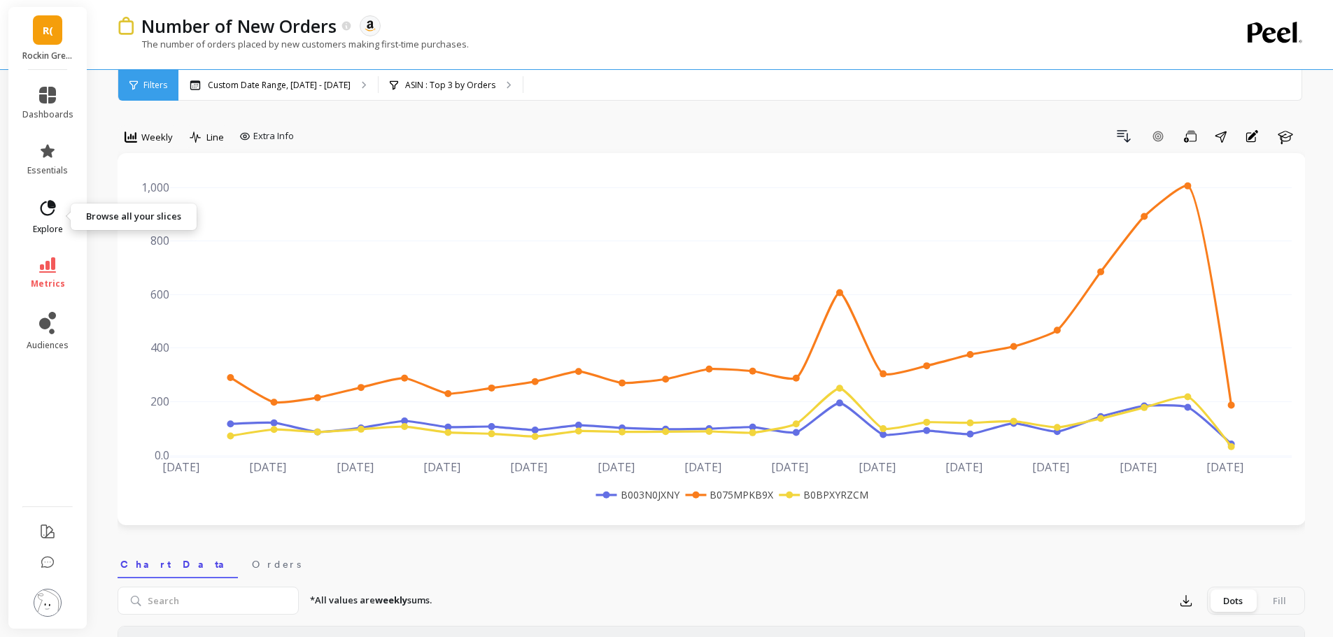
click at [45, 215] on icon at bounding box center [48, 207] width 15 height 15
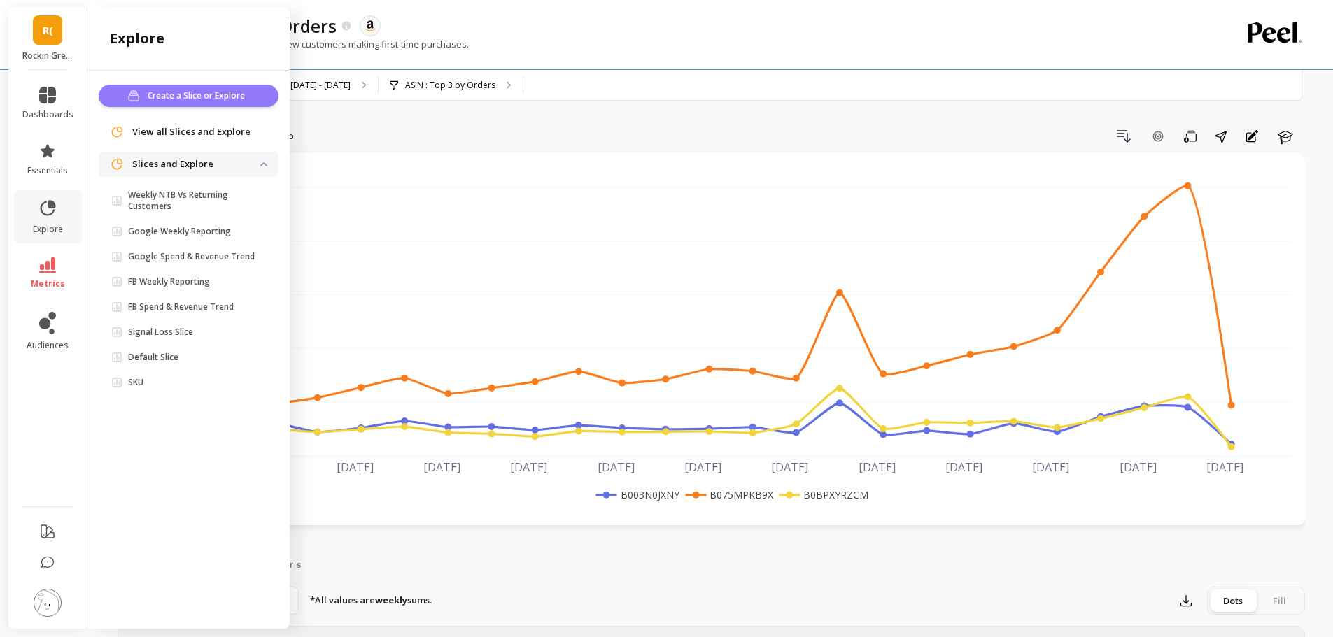
click at [218, 97] on span "Create a Slice or Explore" at bounding box center [198, 96] width 101 height 14
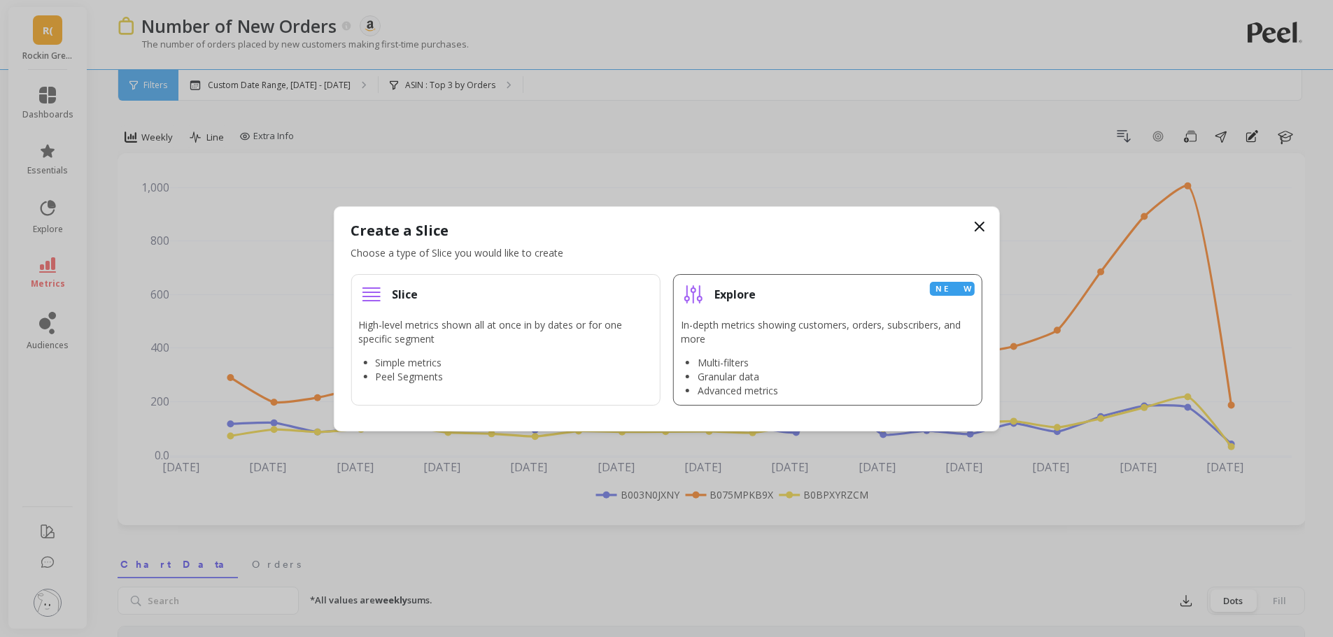
click at [797, 351] on div "In-depth metrics showing customers, orders, subscribers, and more Multi-filters…" at bounding box center [828, 358] width 294 height 80
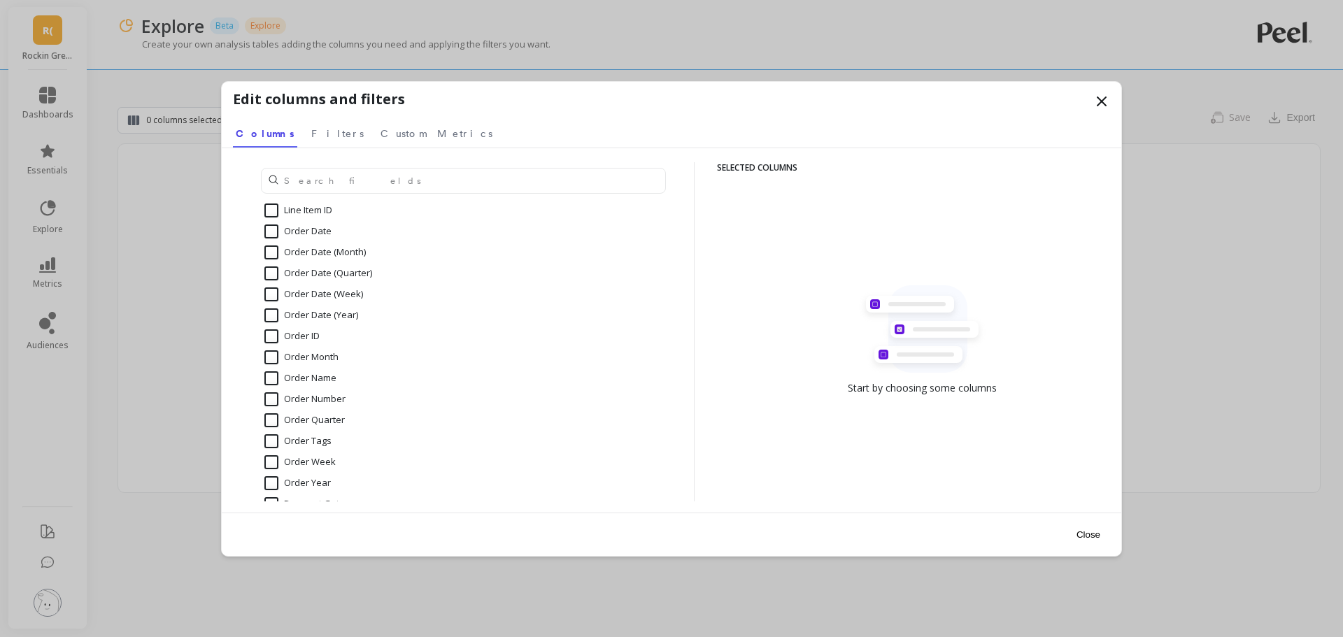
scroll to position [910, 0]
click at [279, 294] on input "Order Date (Year)" at bounding box center [311, 292] width 94 height 14
checkbox input "true"
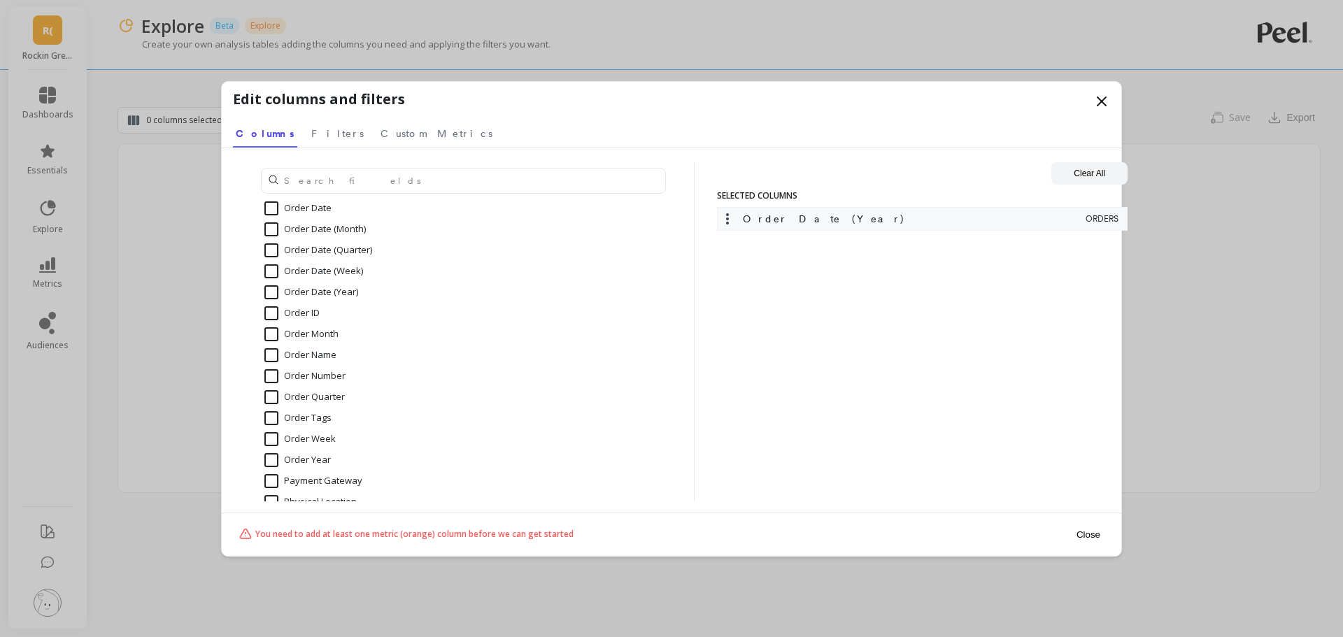
click at [271, 227] on input "Order Date (Month)" at bounding box center [314, 230] width 101 height 14
checkbox input "true"
click at [274, 271] on input "Order Date (Week)" at bounding box center [313, 271] width 99 height 14
checkbox input "true"
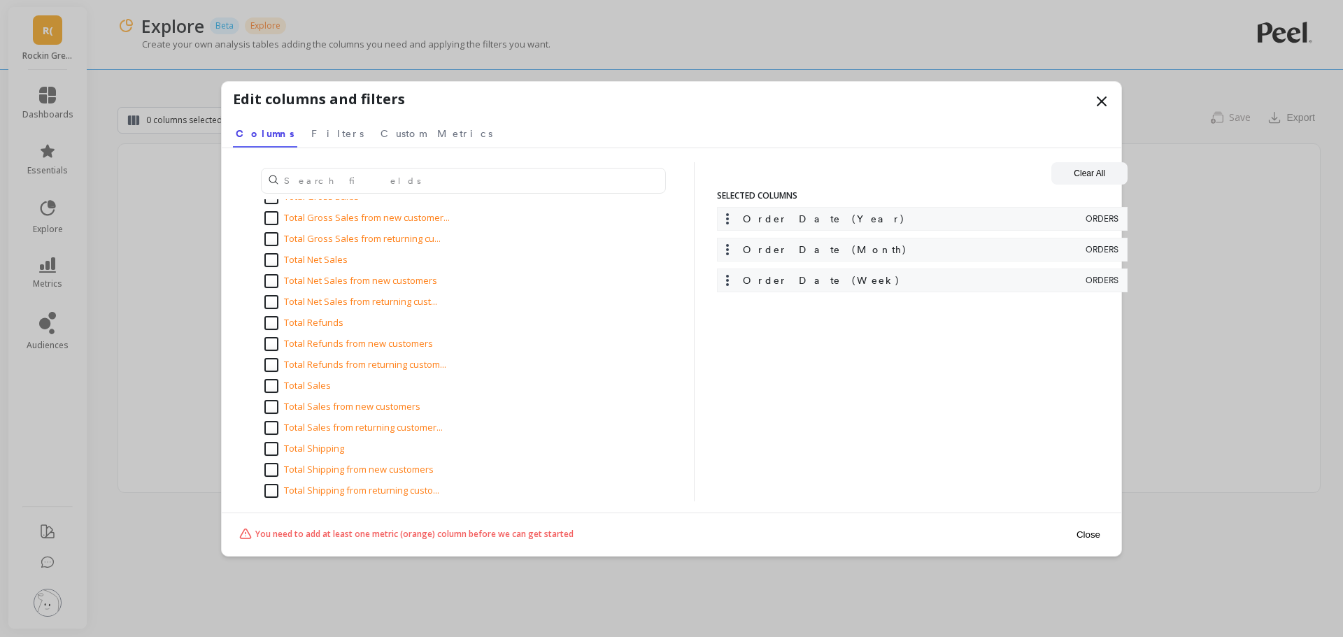
scroll to position [1399, 0]
click at [284, 325] on input "Total Net Sales" at bounding box center [305, 327] width 83 height 14
checkbox input "true"
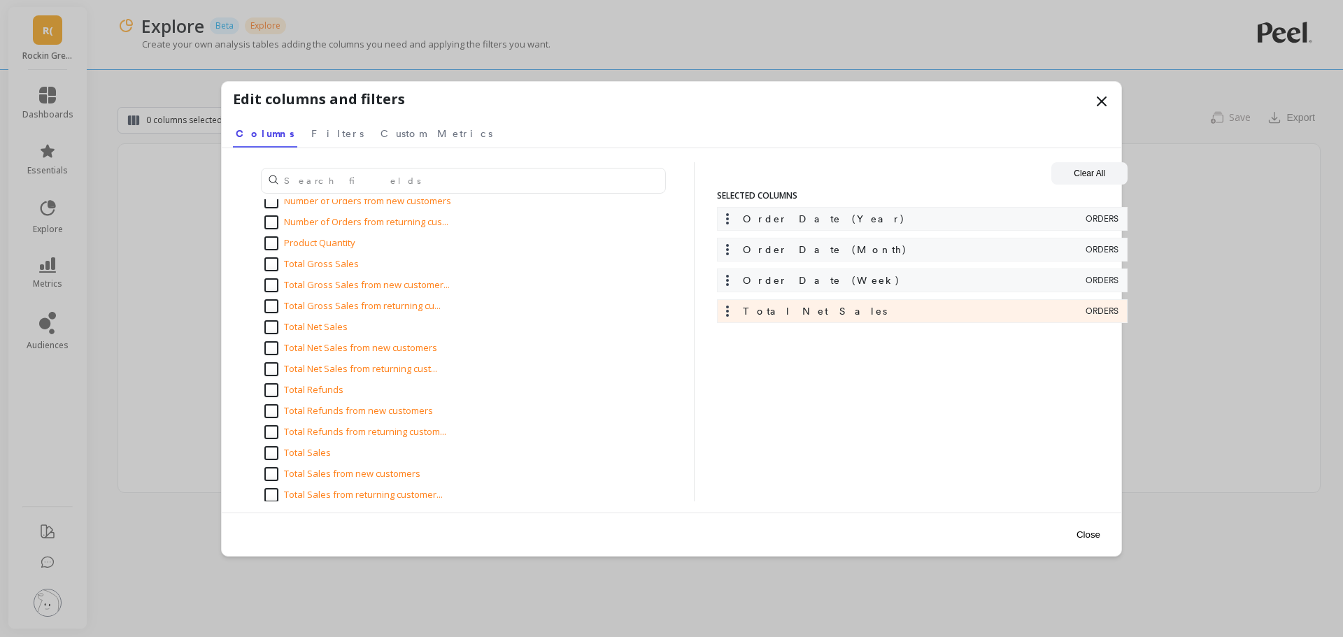
click at [1086, 531] on button "Close" at bounding box center [1089, 534] width 32 height 31
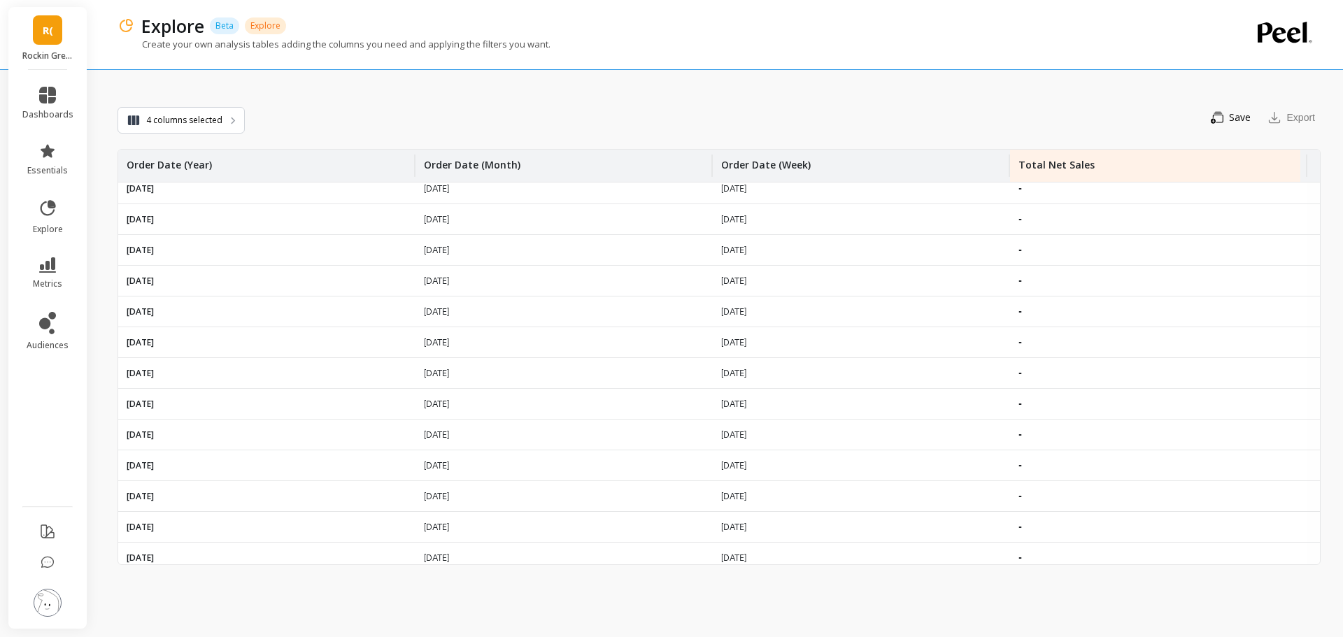
scroll to position [0, 0]
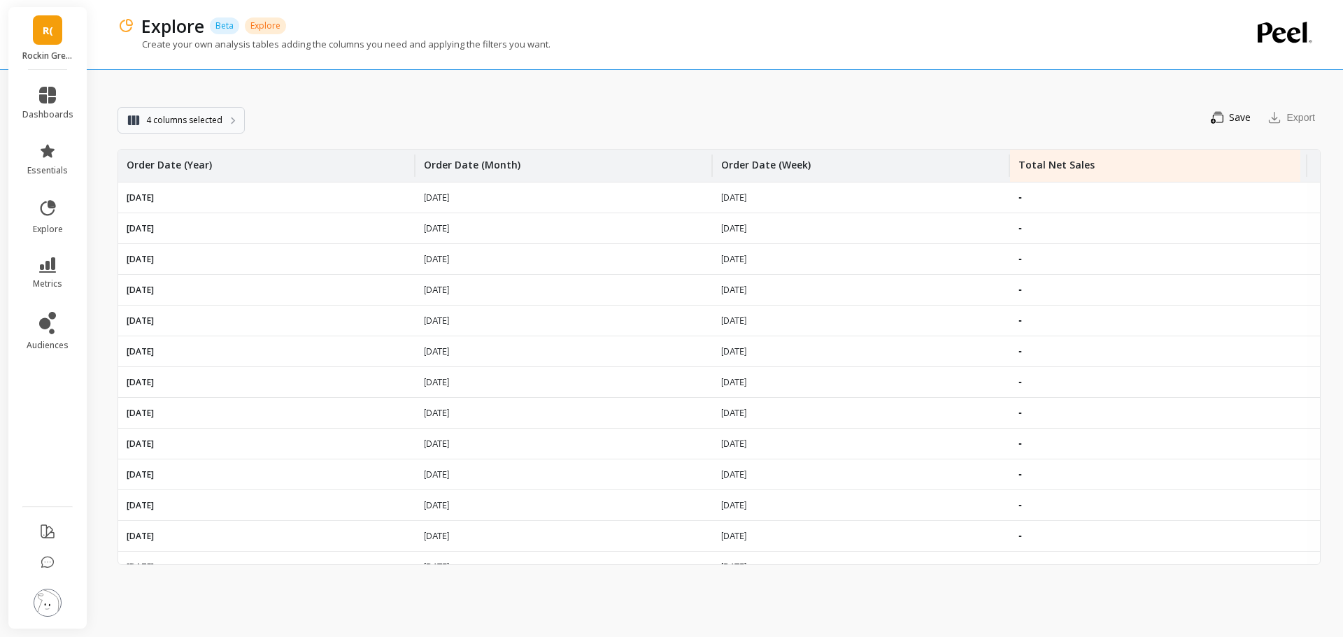
click at [215, 124] on span "4 columns selected" at bounding box center [184, 120] width 76 height 14
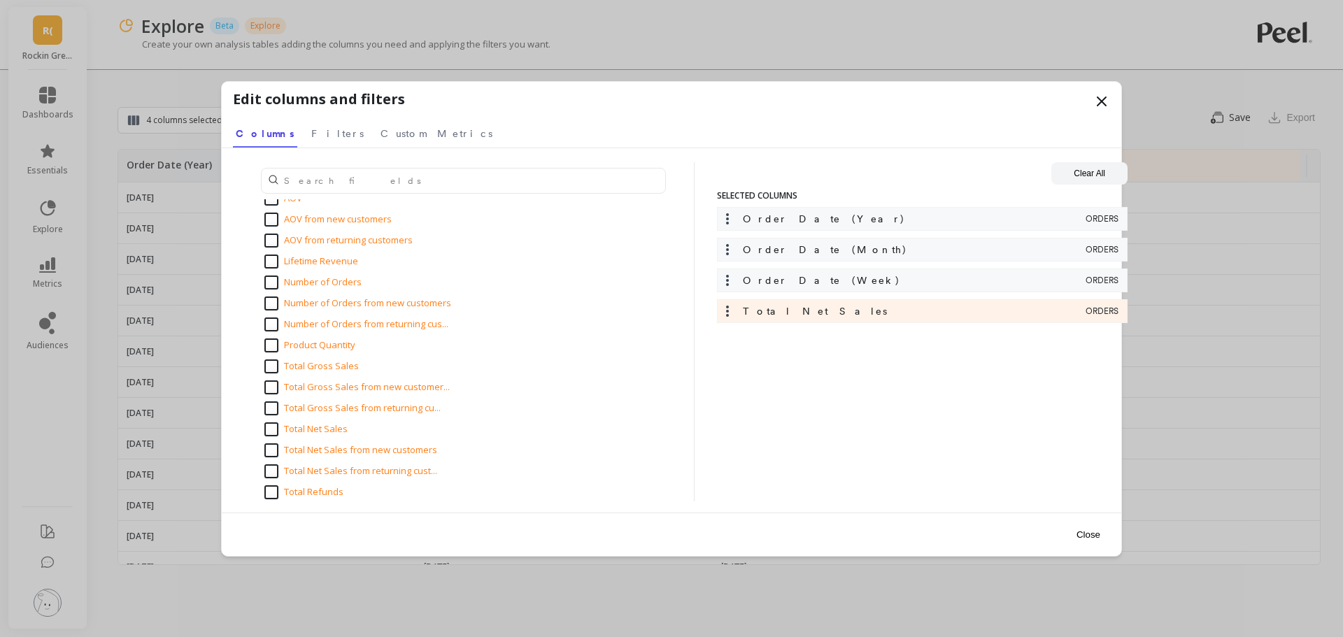
scroll to position [1329, 0]
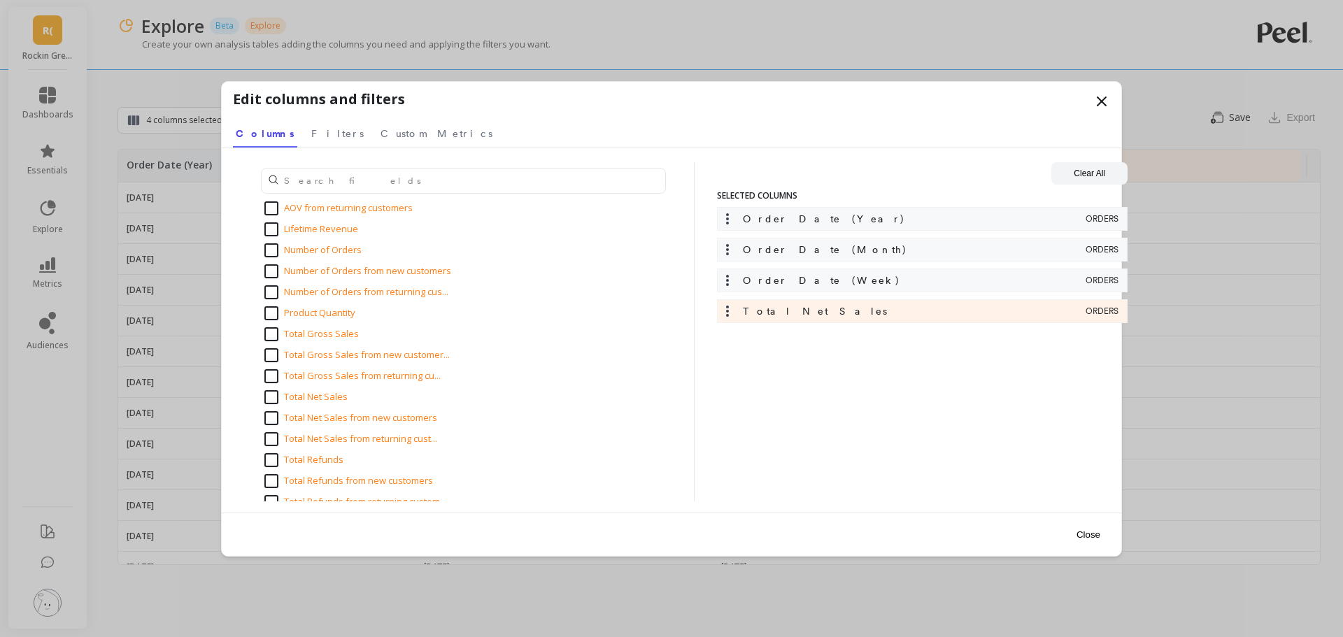
click at [271, 397] on input "Total Net Sales" at bounding box center [305, 397] width 83 height 14
checkbox input "false"
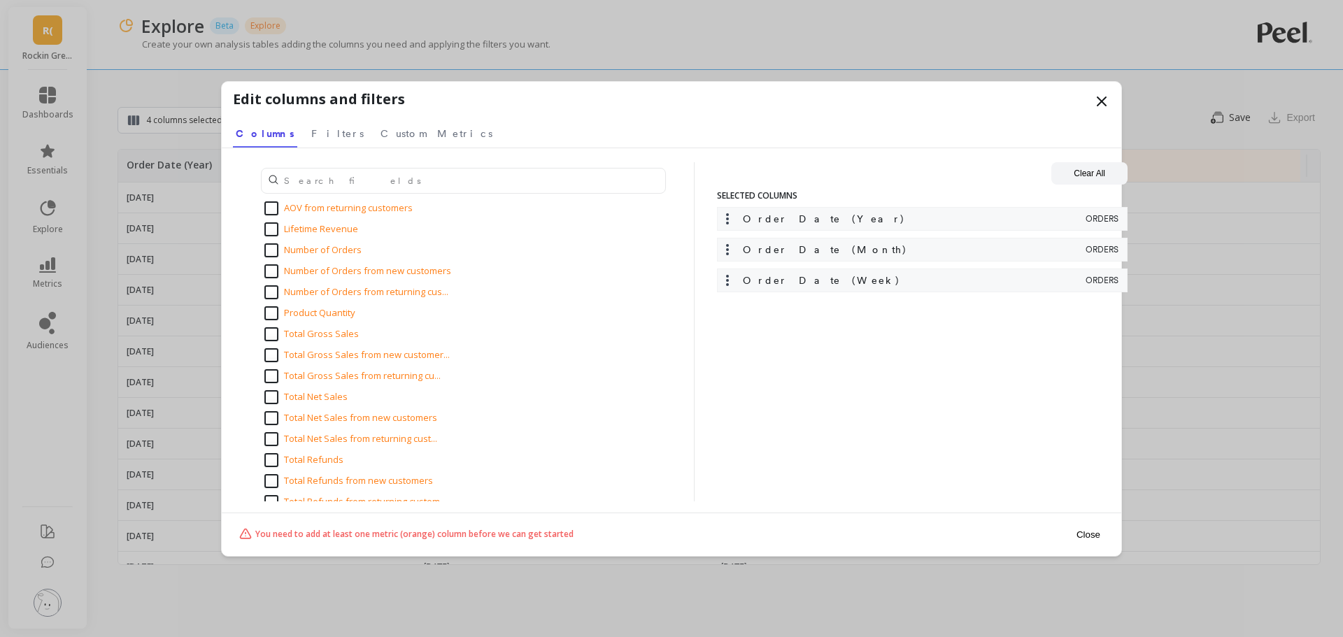
scroll to position [1399, 0]
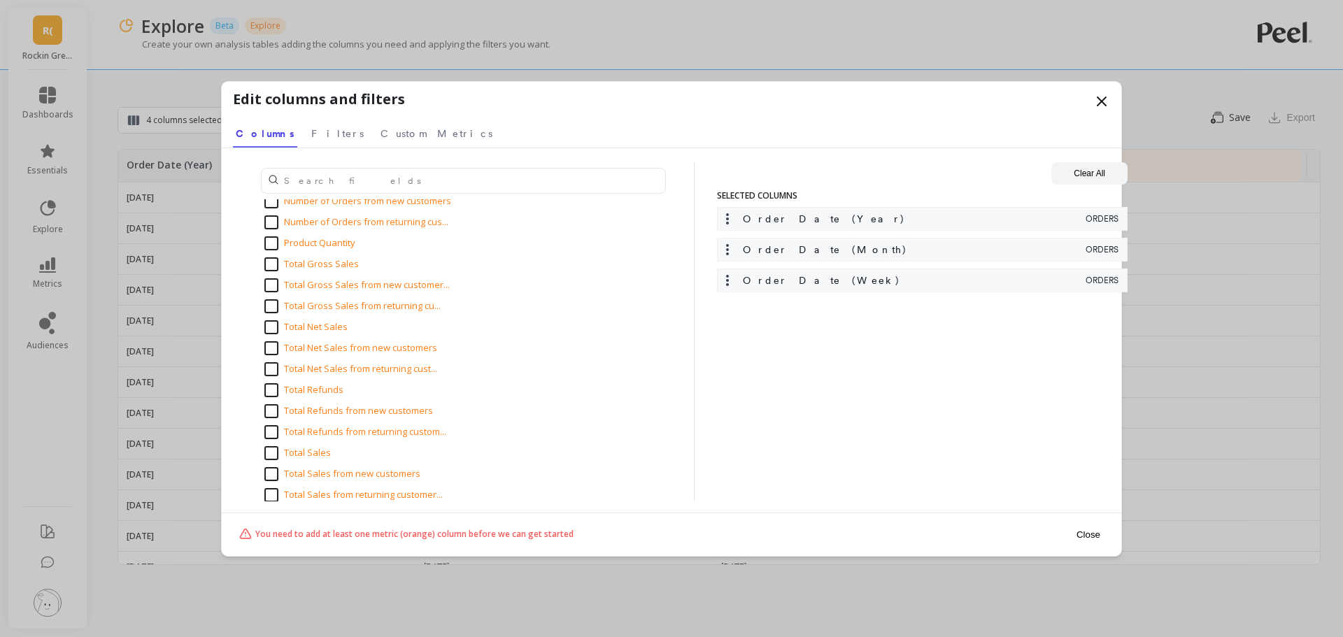
click at [273, 452] on input "Total Sales" at bounding box center [297, 453] width 66 height 14
checkbox input "true"
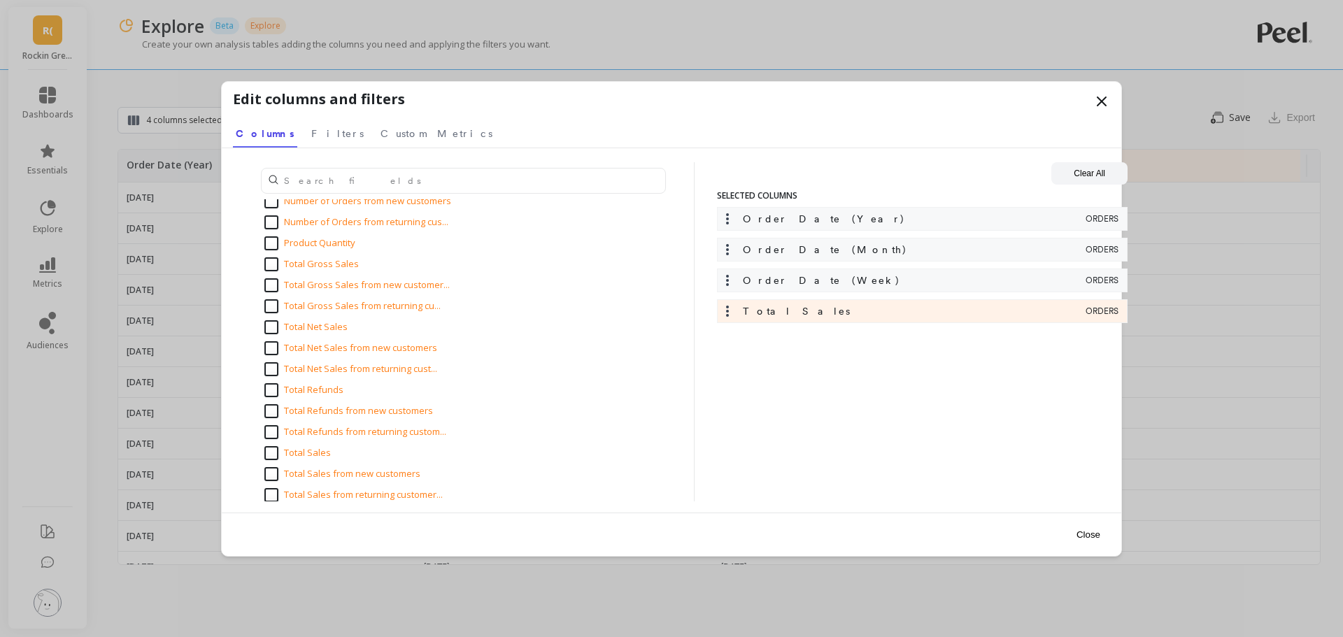
click at [1082, 535] on button "Close" at bounding box center [1089, 534] width 32 height 31
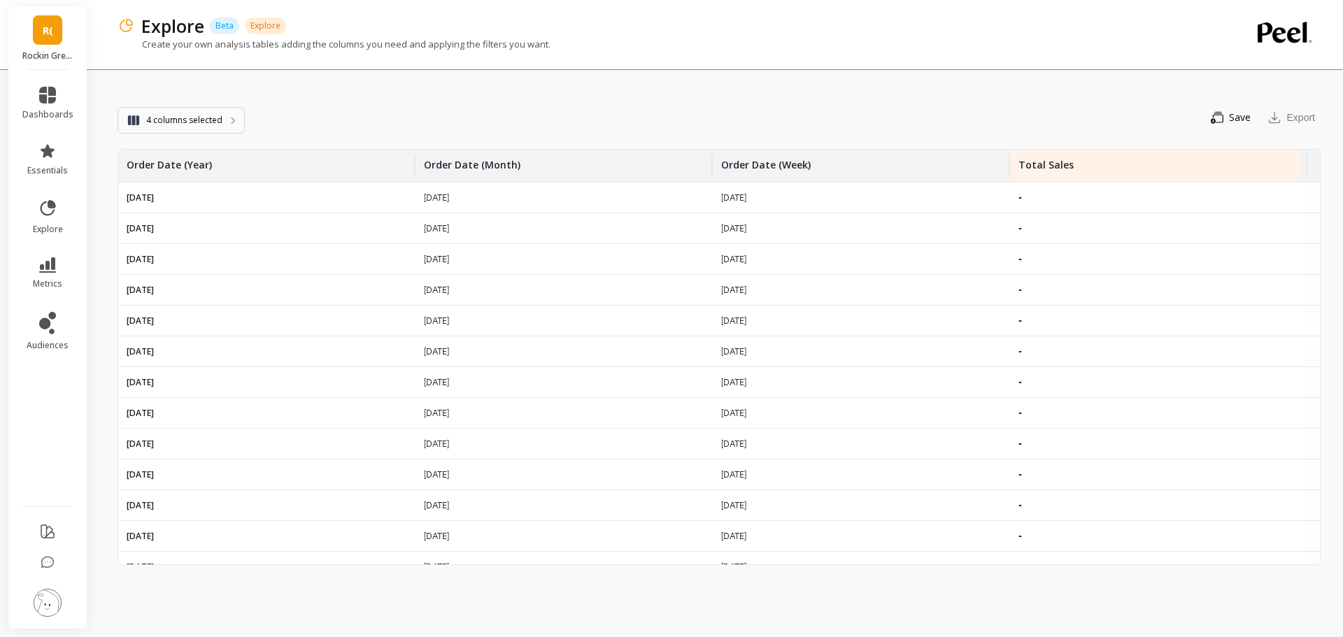
click at [209, 120] on span "4 columns selected" at bounding box center [184, 120] width 76 height 14
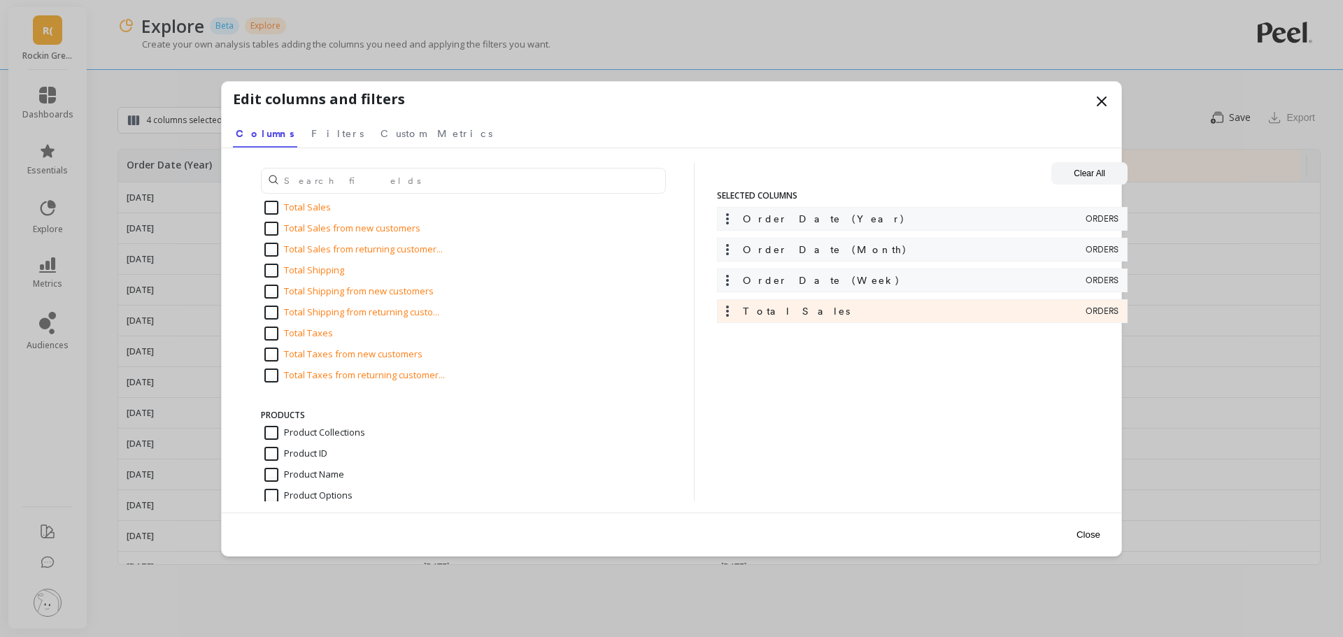
scroll to position [1564, 0]
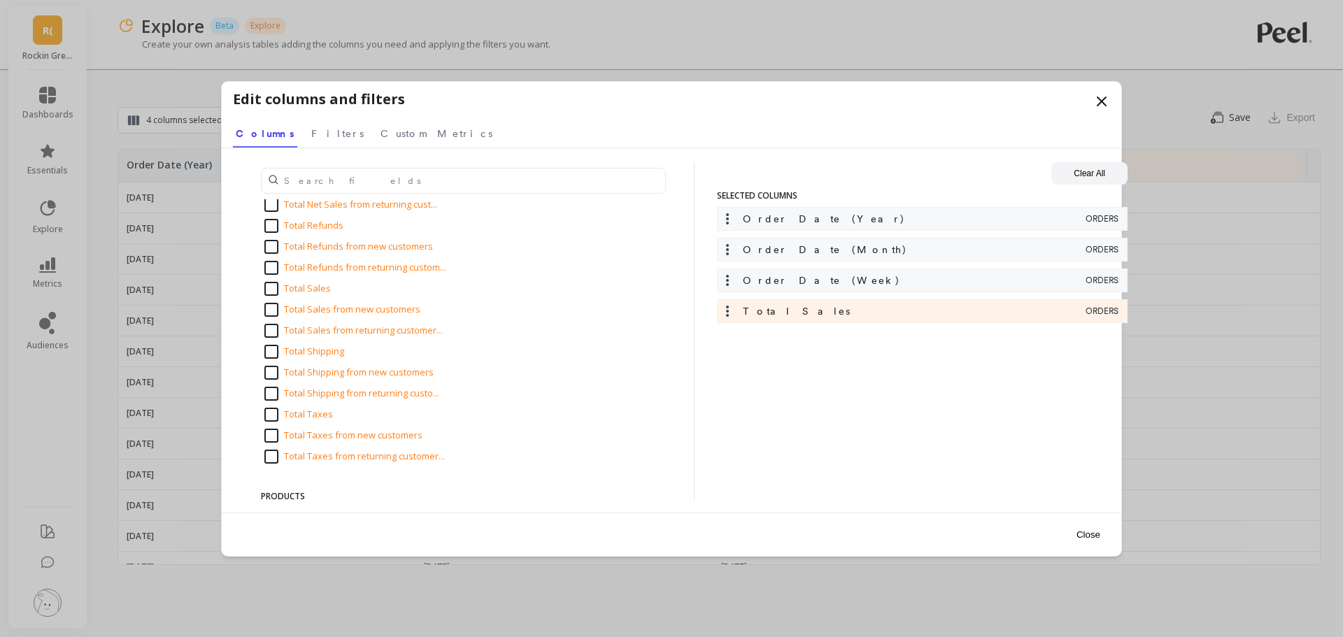
click at [275, 290] on input "Total Sales" at bounding box center [297, 289] width 66 height 14
checkbox input "false"
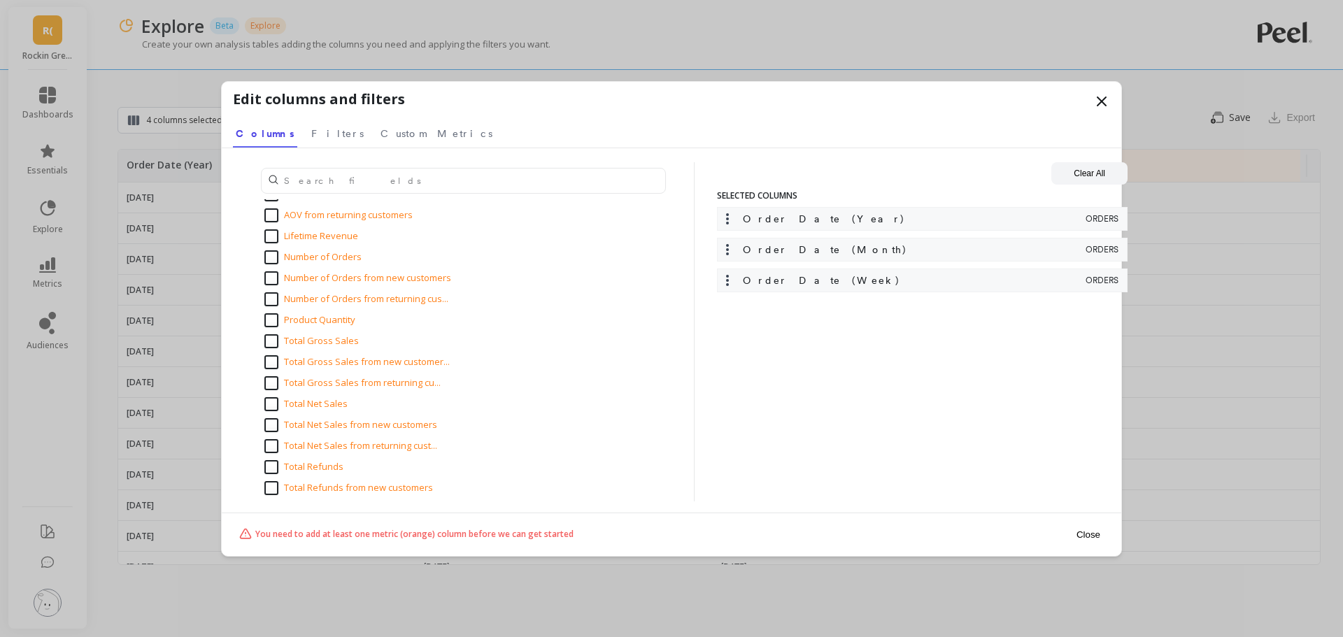
scroll to position [1284, 0]
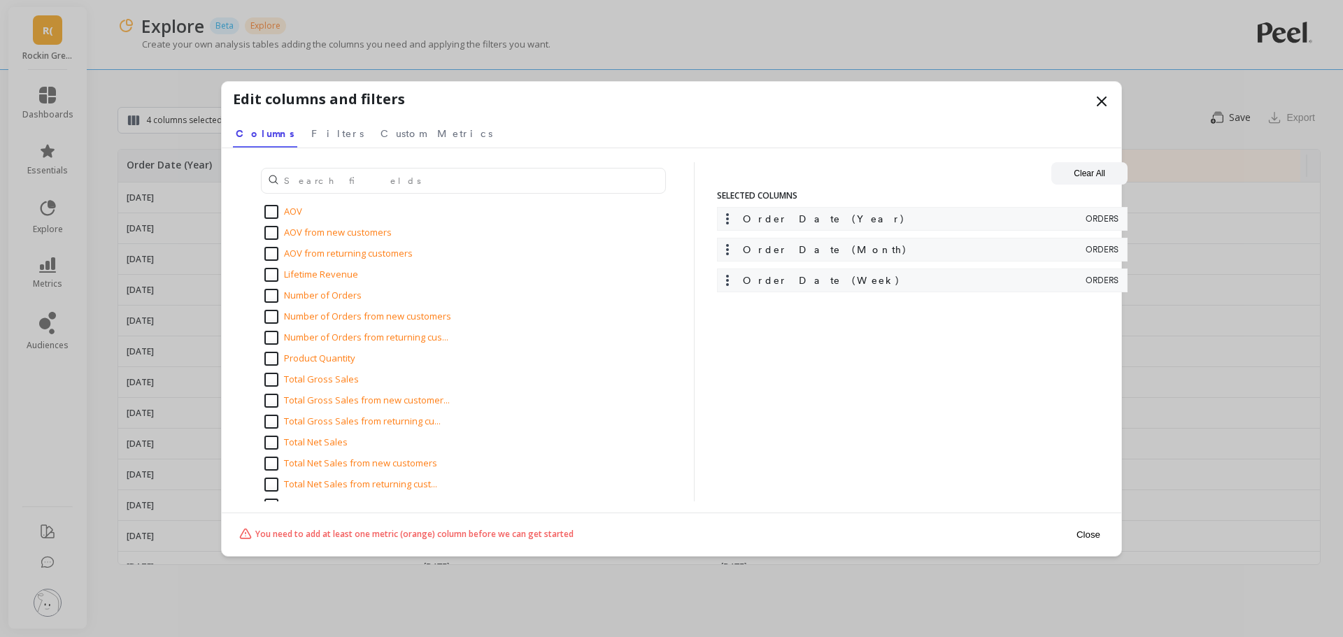
click at [280, 291] on input "Number of Orders" at bounding box center [312, 296] width 97 height 14
checkbox input "true"
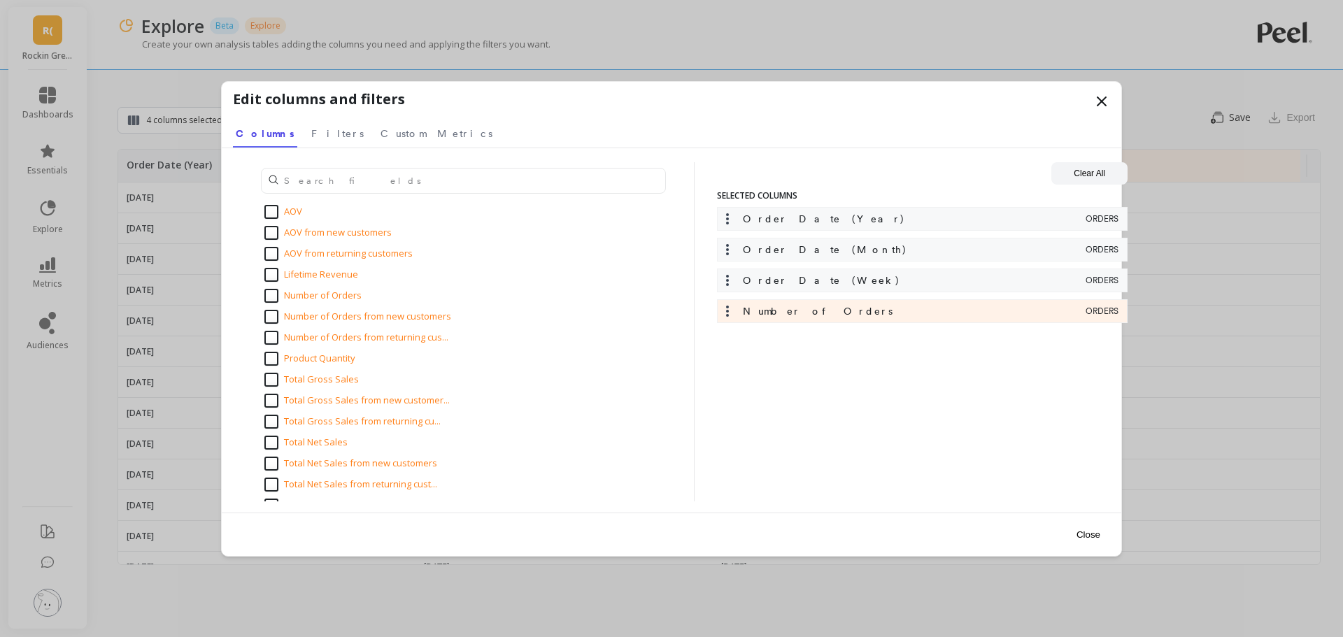
click at [1085, 529] on button "Close" at bounding box center [1089, 534] width 32 height 31
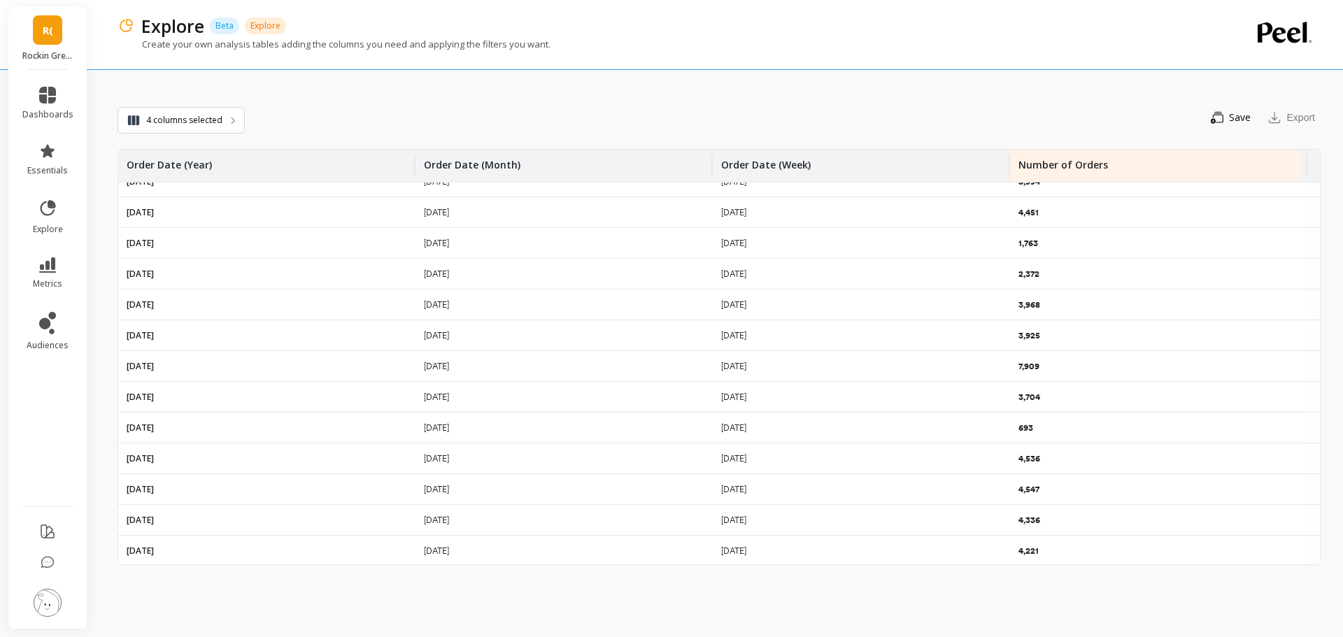
scroll to position [0, 0]
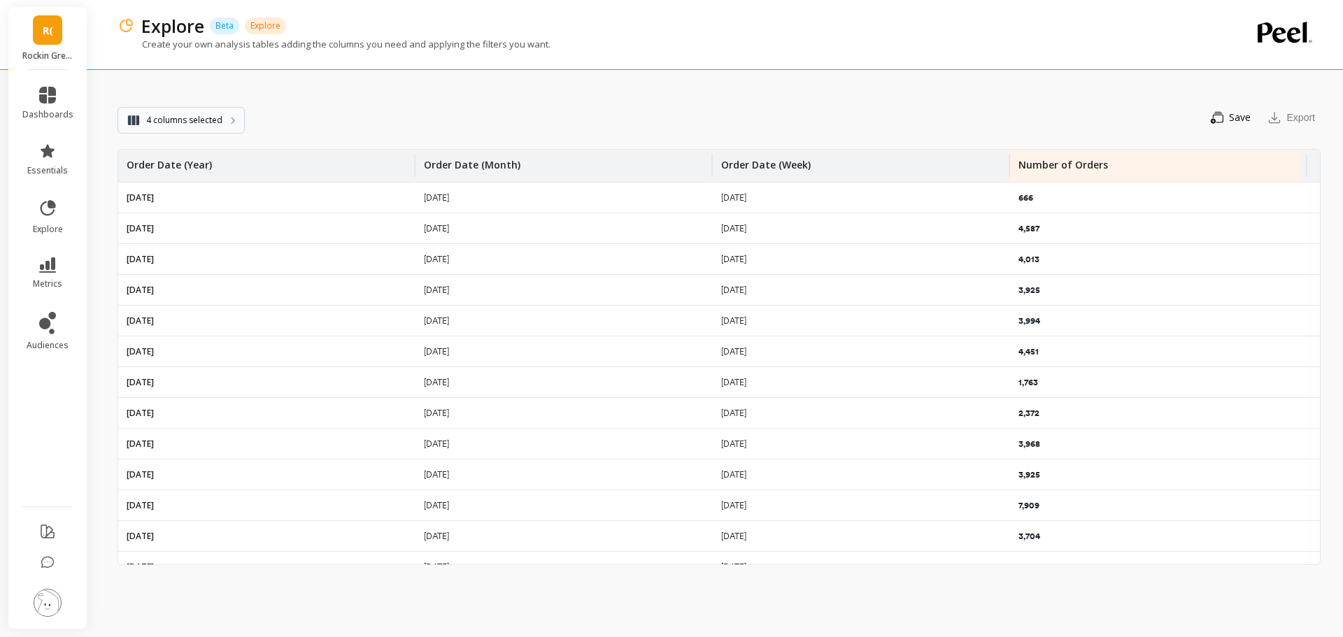
click at [194, 118] on span "4 columns selected" at bounding box center [184, 120] width 76 height 14
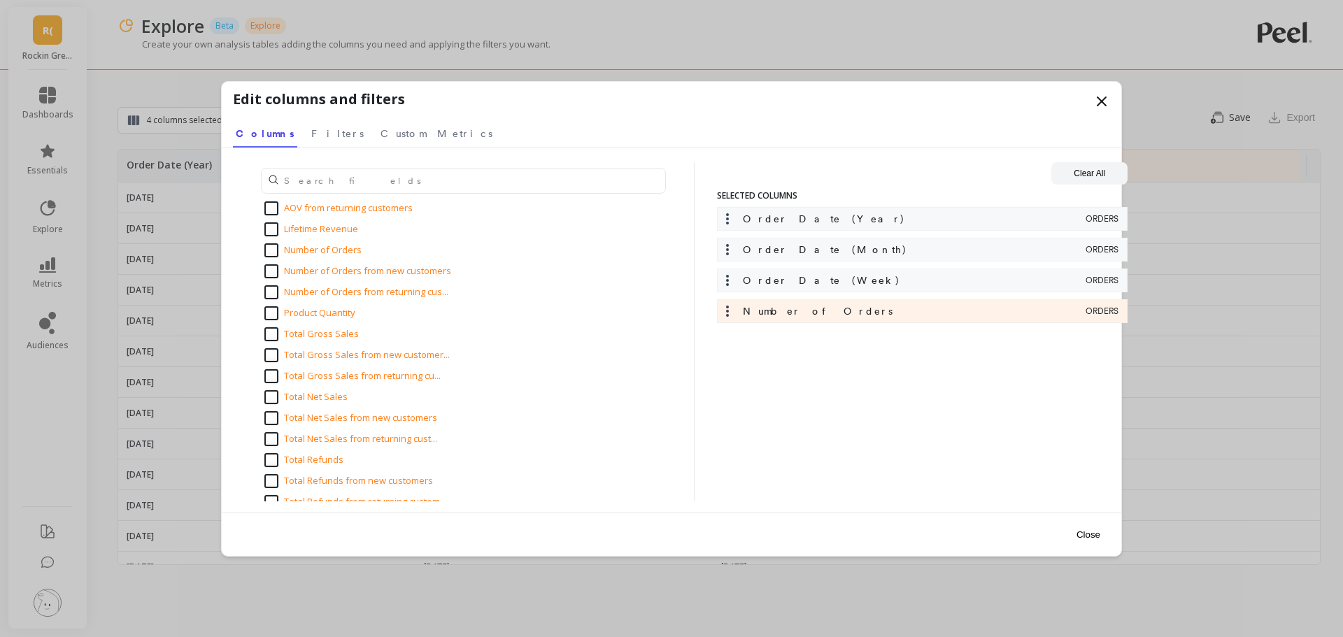
scroll to position [1399, 0]
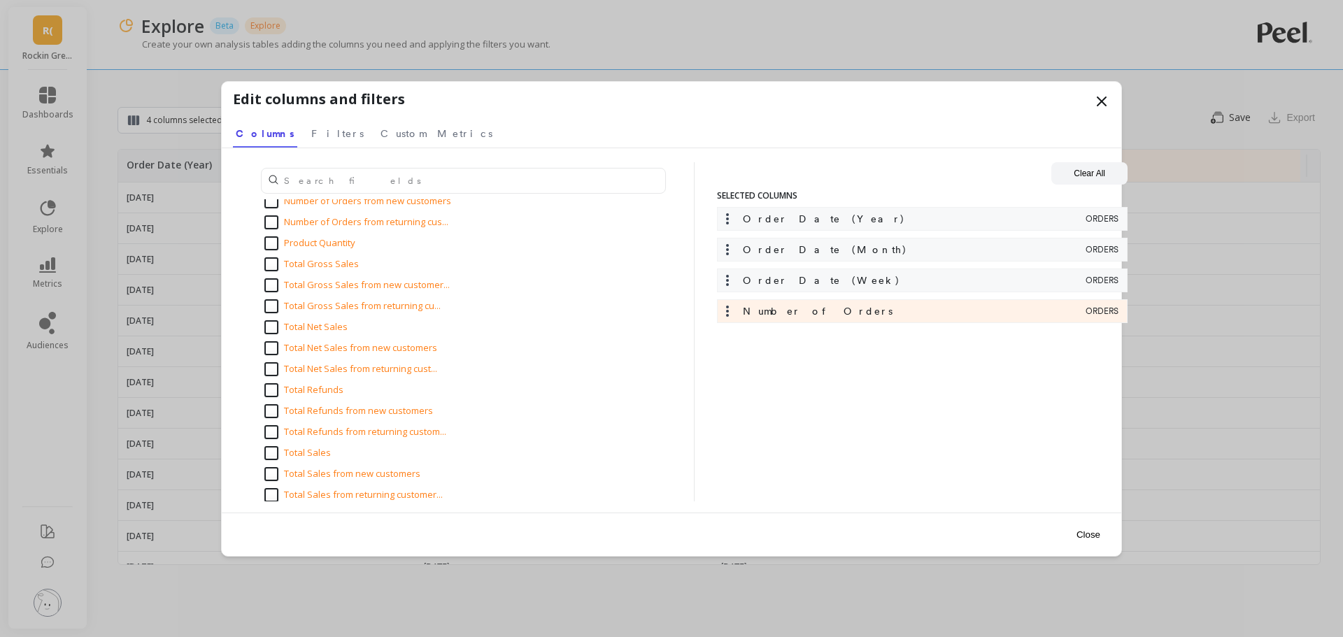
click at [278, 475] on input "Total Sales from new customers" at bounding box center [342, 474] width 156 height 14
checkbox input "true"
click at [272, 493] on input "Total Sales from returning customer..." at bounding box center [353, 495] width 178 height 14
checkbox input "true"
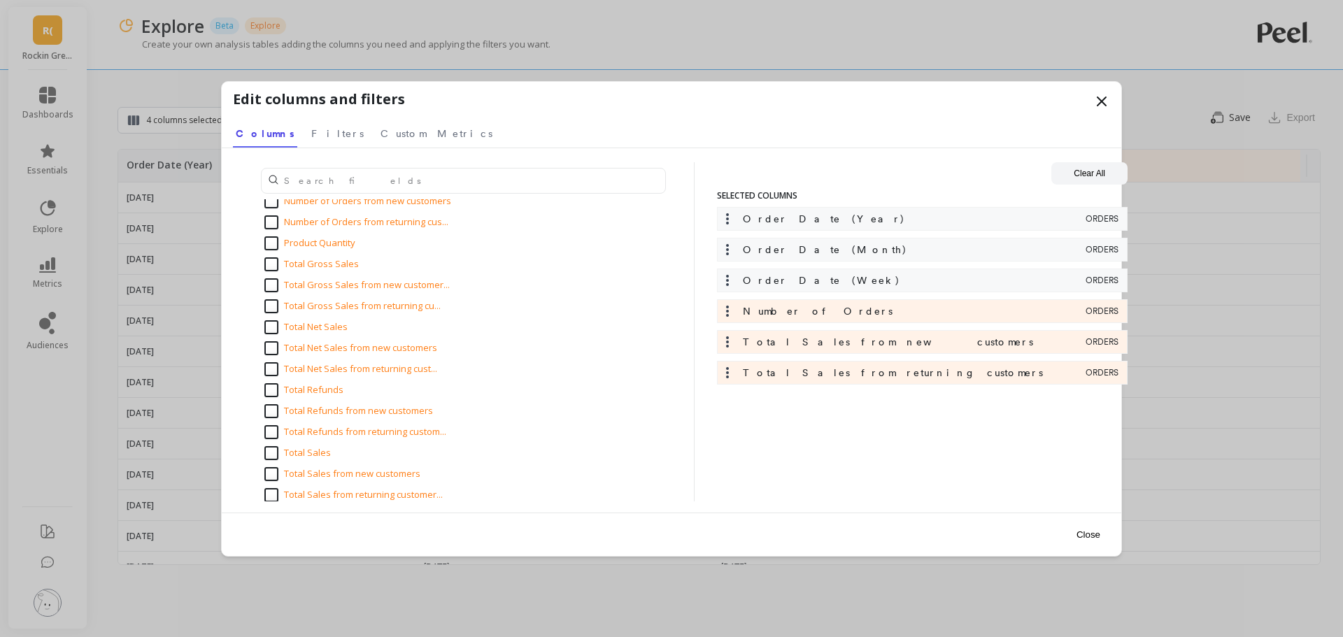
click at [271, 450] on input "Total Sales" at bounding box center [297, 453] width 66 height 14
checkbox input "true"
click at [1090, 539] on button "Close" at bounding box center [1089, 534] width 32 height 31
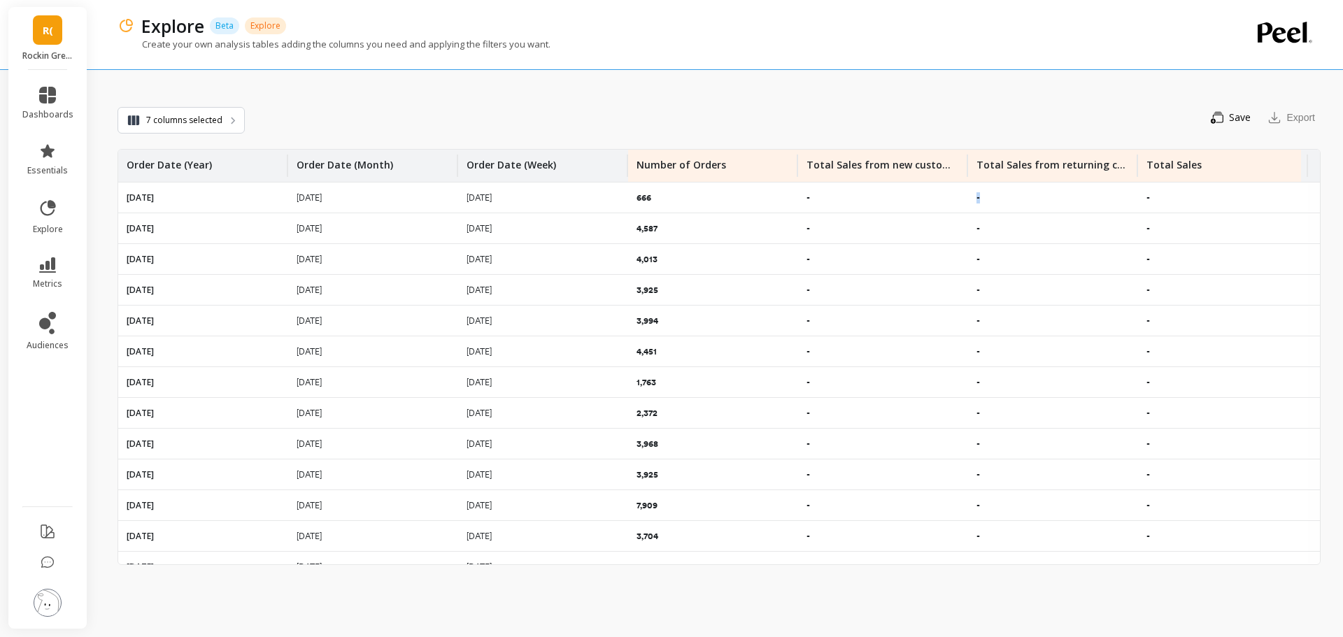
drag, startPoint x: 854, startPoint y: 197, endPoint x: 982, endPoint y: 189, distance: 128.3
click at [982, 189] on tr "[DATE] [DATE] [DATE] 666 - - -" at bounding box center [719, 198] width 1202 height 31
click at [1022, 190] on div "-" at bounding box center [1053, 198] width 170 height 30
